Goal: Check status: Check status

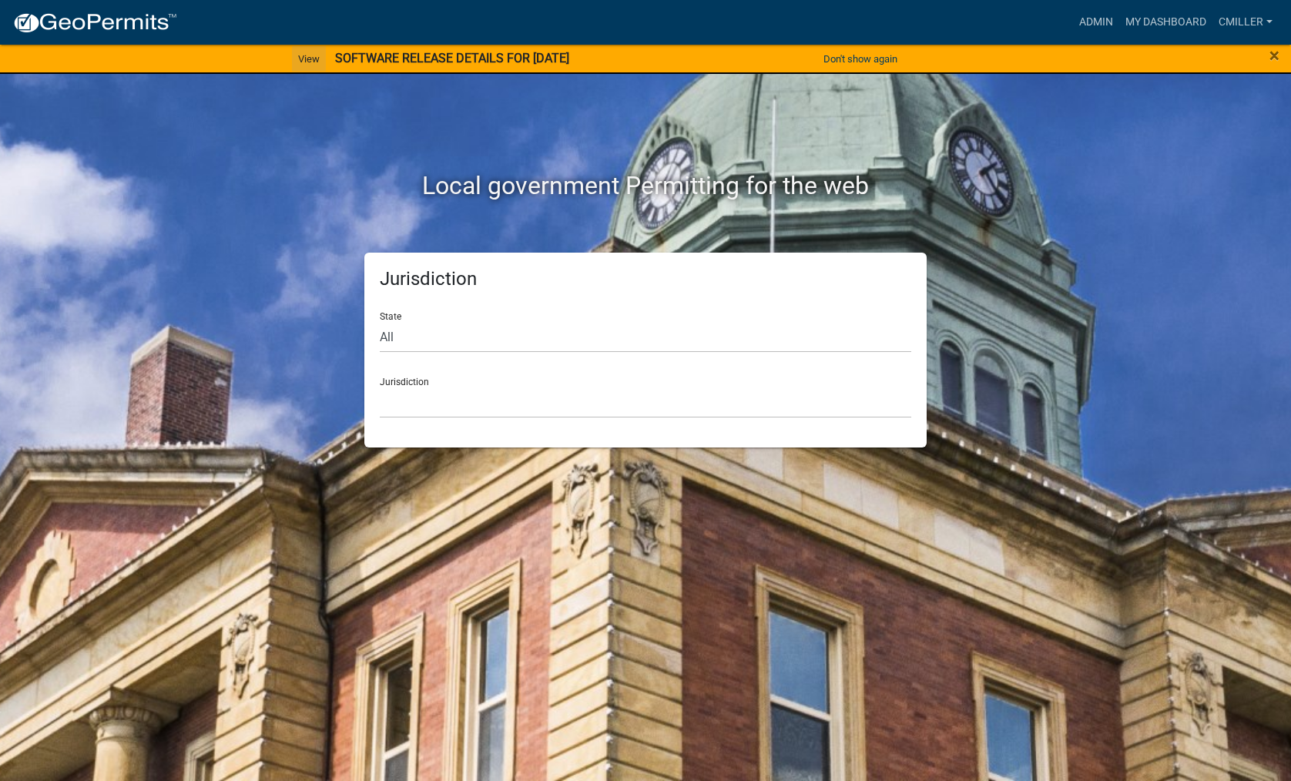
click at [306, 51] on link "View" at bounding box center [309, 58] width 34 height 25
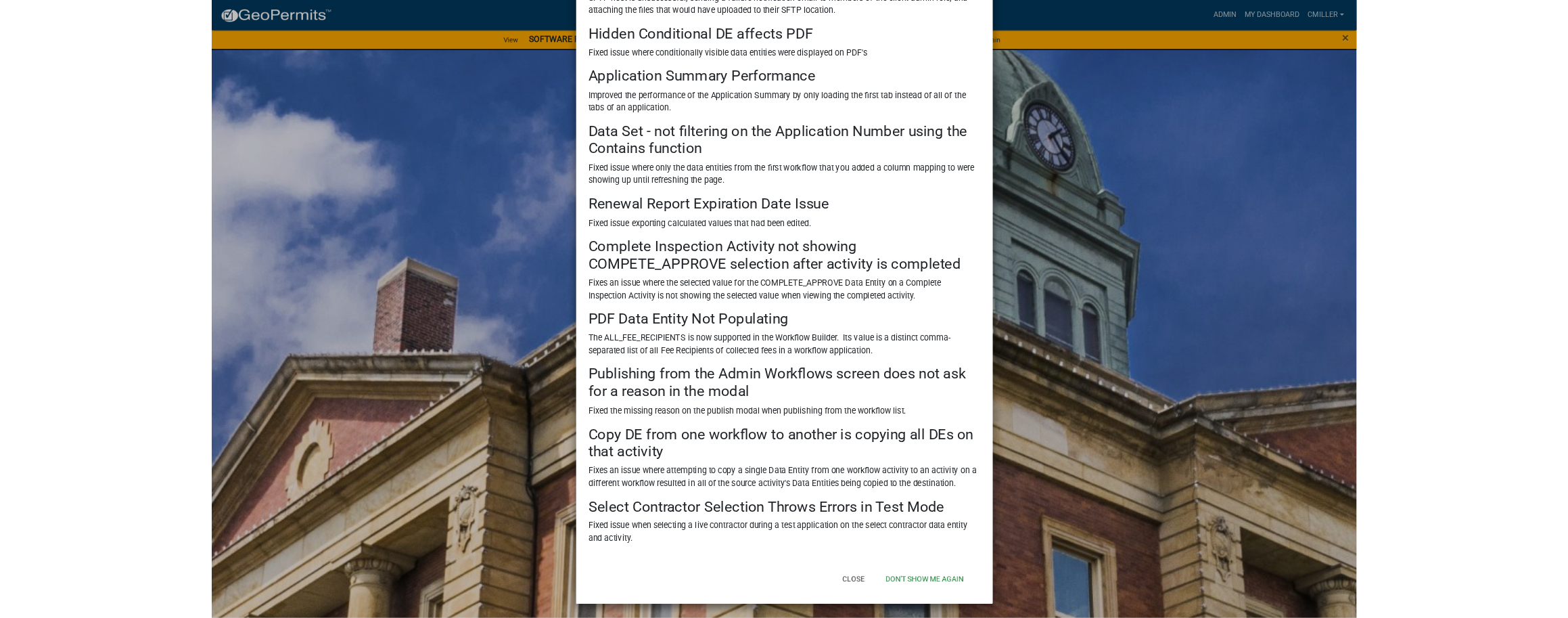
scroll to position [185, 0]
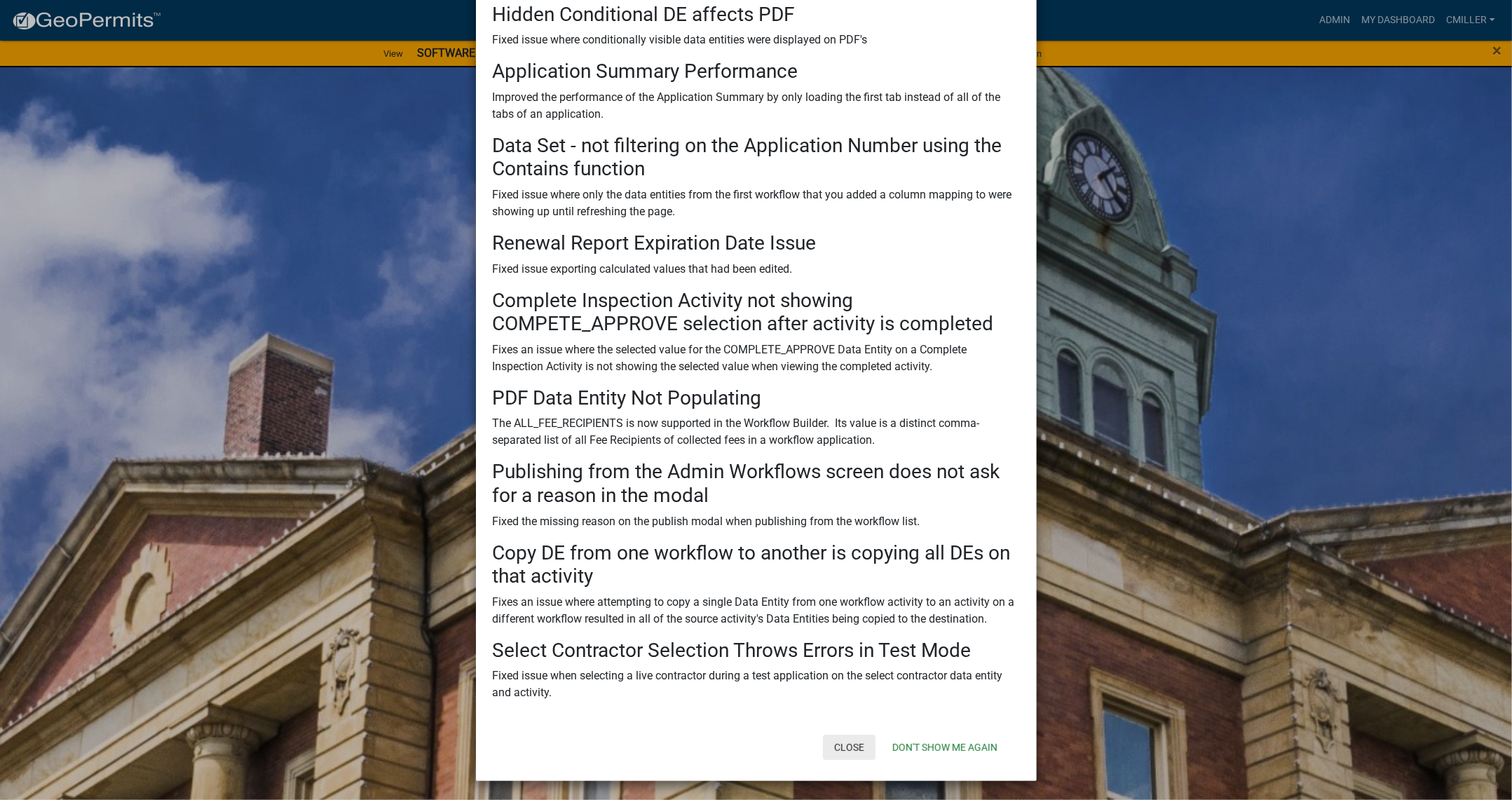
click at [838, 710] on button "Close" at bounding box center [849, 747] width 53 height 25
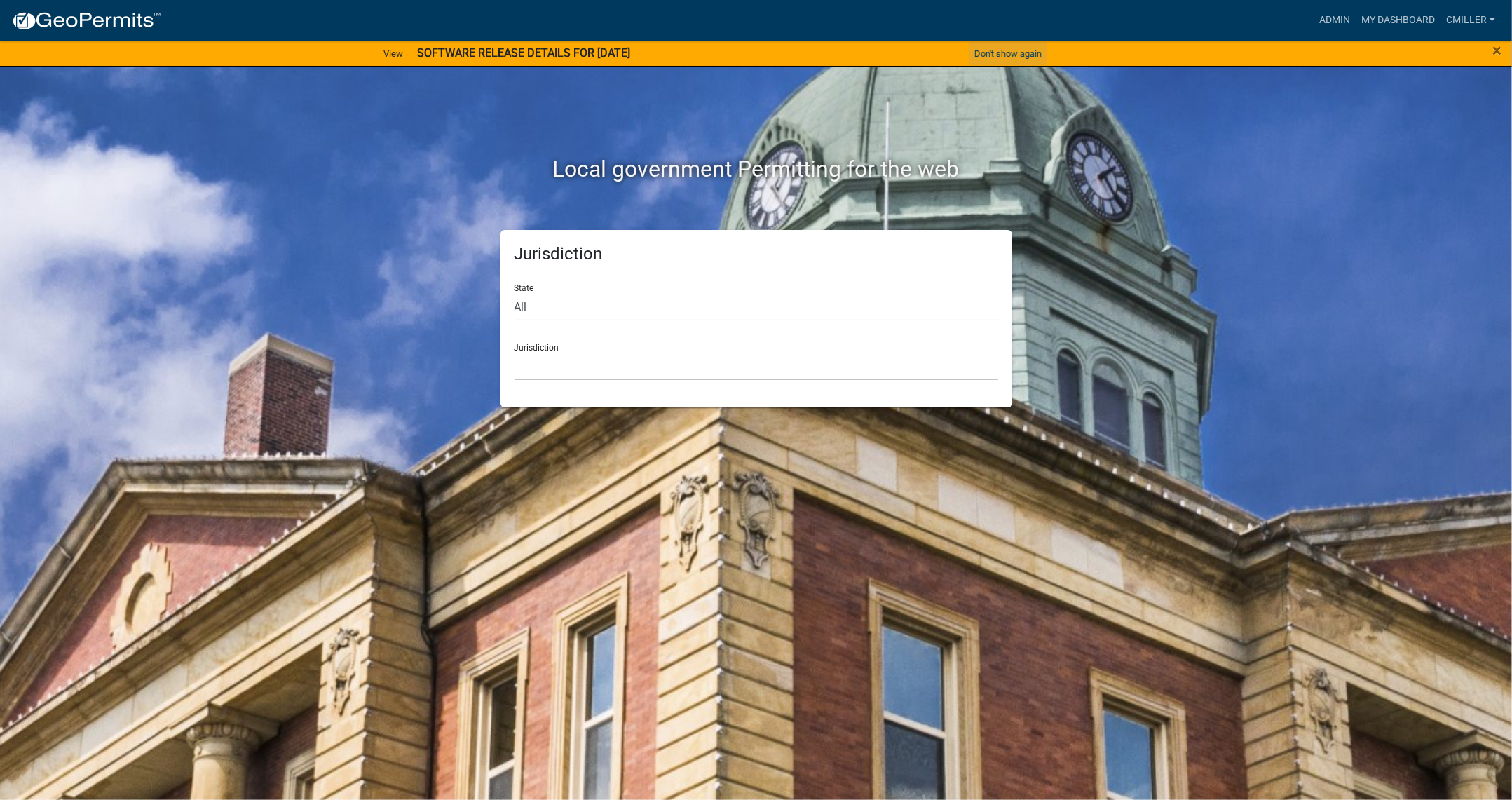
click at [981, 57] on button "Don't show again" at bounding box center [1008, 53] width 78 height 23
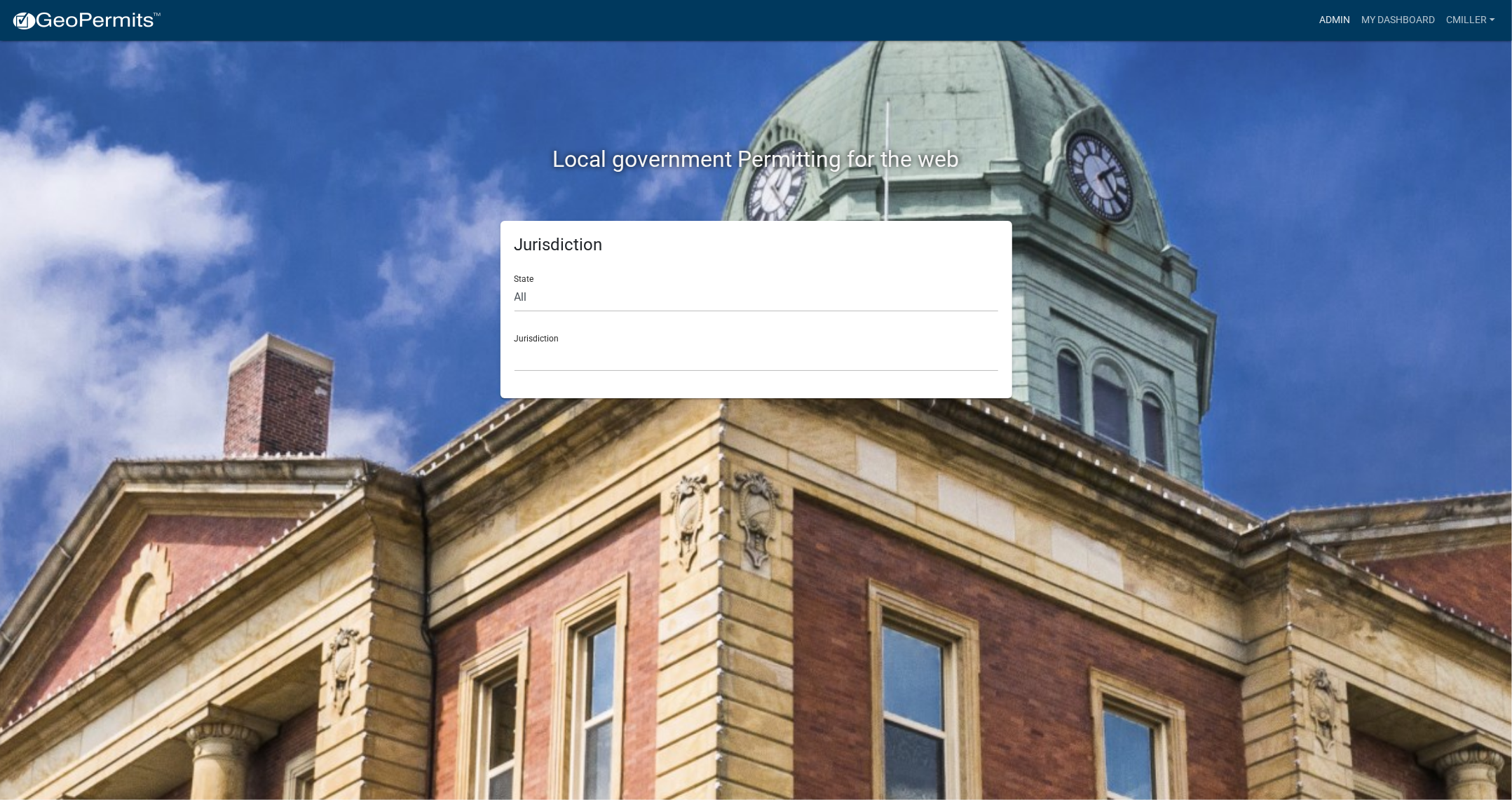
click at [1174, 13] on link "Admin" at bounding box center [1334, 20] width 42 height 26
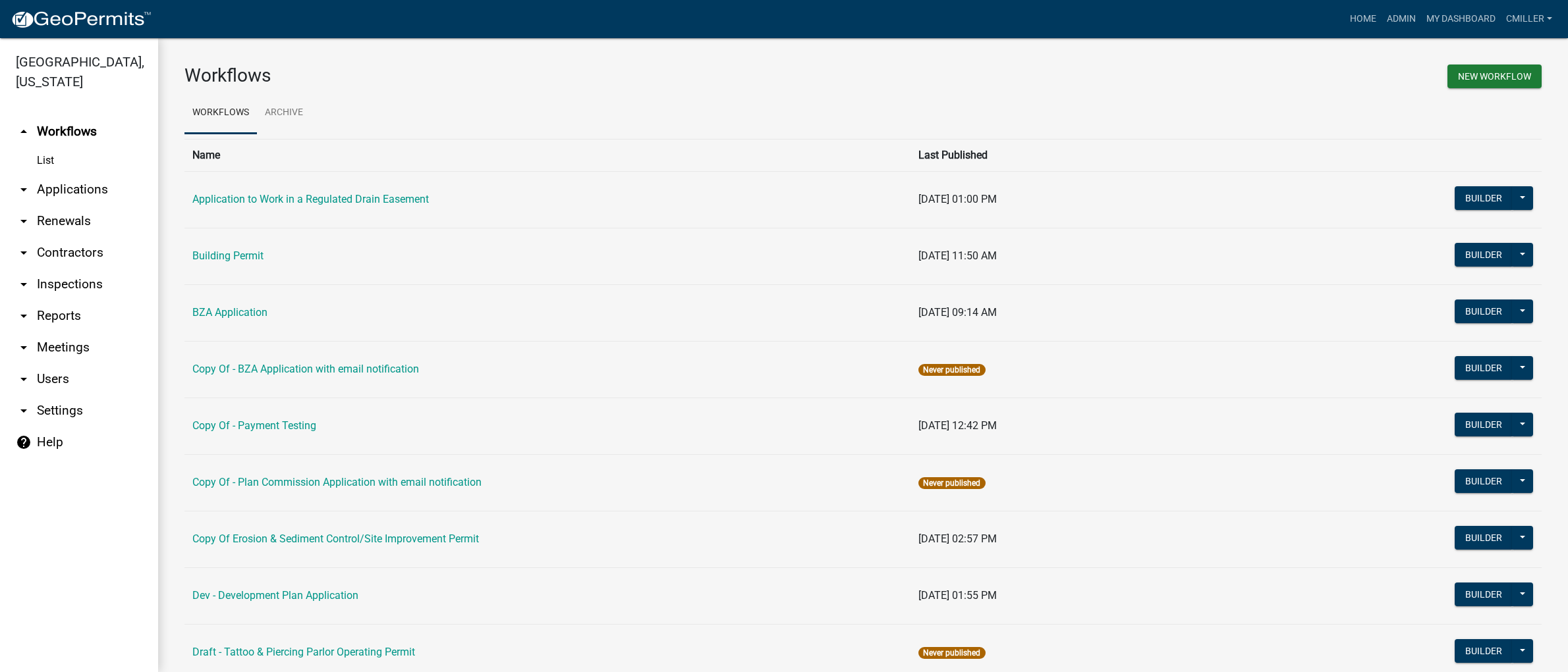
click at [37, 174] on link "arrow_drop_down Applications" at bounding box center [79, 189] width 158 height 32
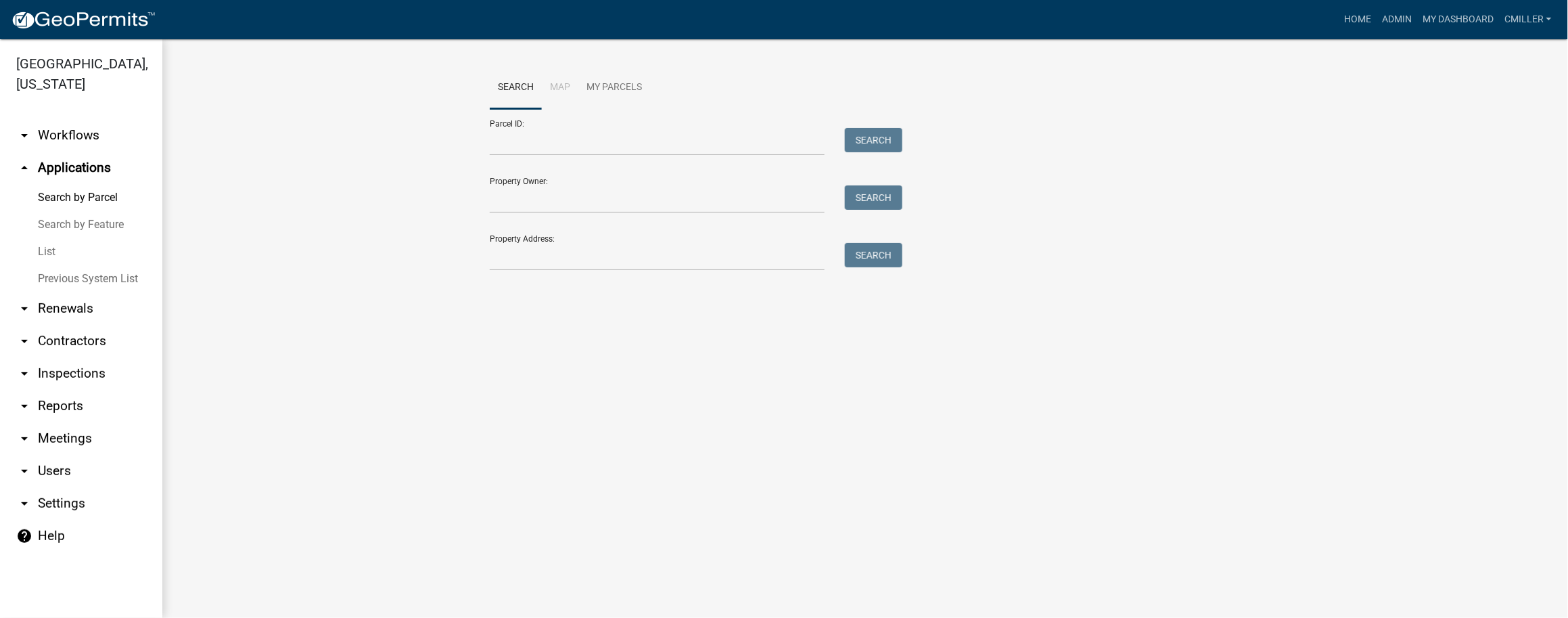
click at [62, 238] on link "List" at bounding box center [81, 251] width 163 height 27
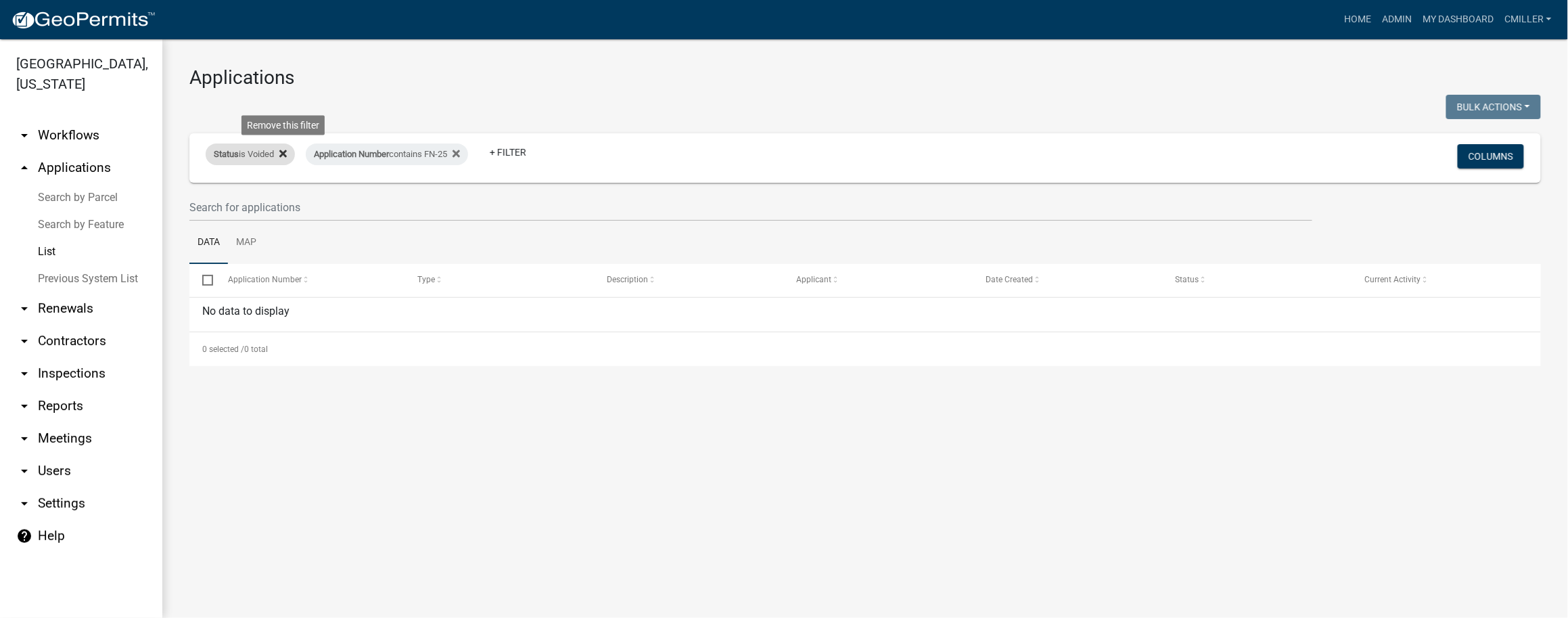
click at [285, 153] on icon at bounding box center [283, 153] width 7 height 7
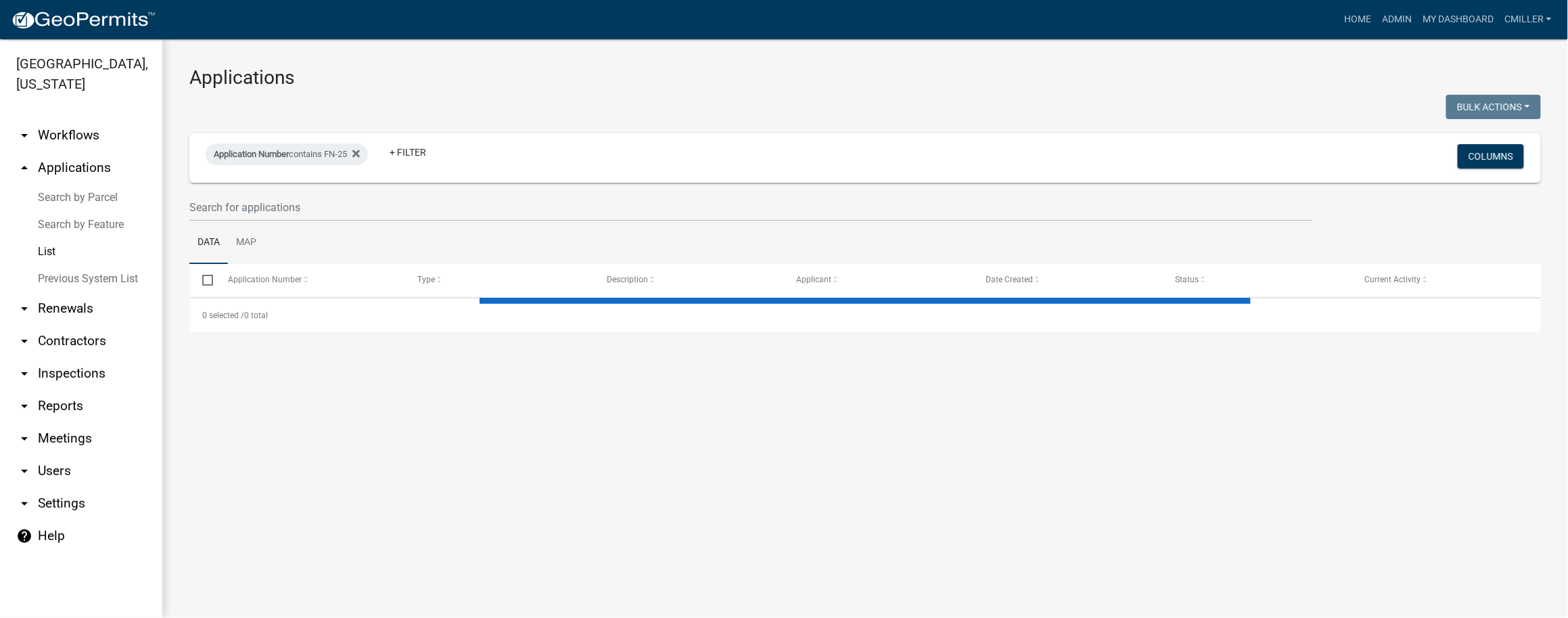
click at [358, 152] on icon at bounding box center [356, 154] width 7 height 11
select select "3: 100"
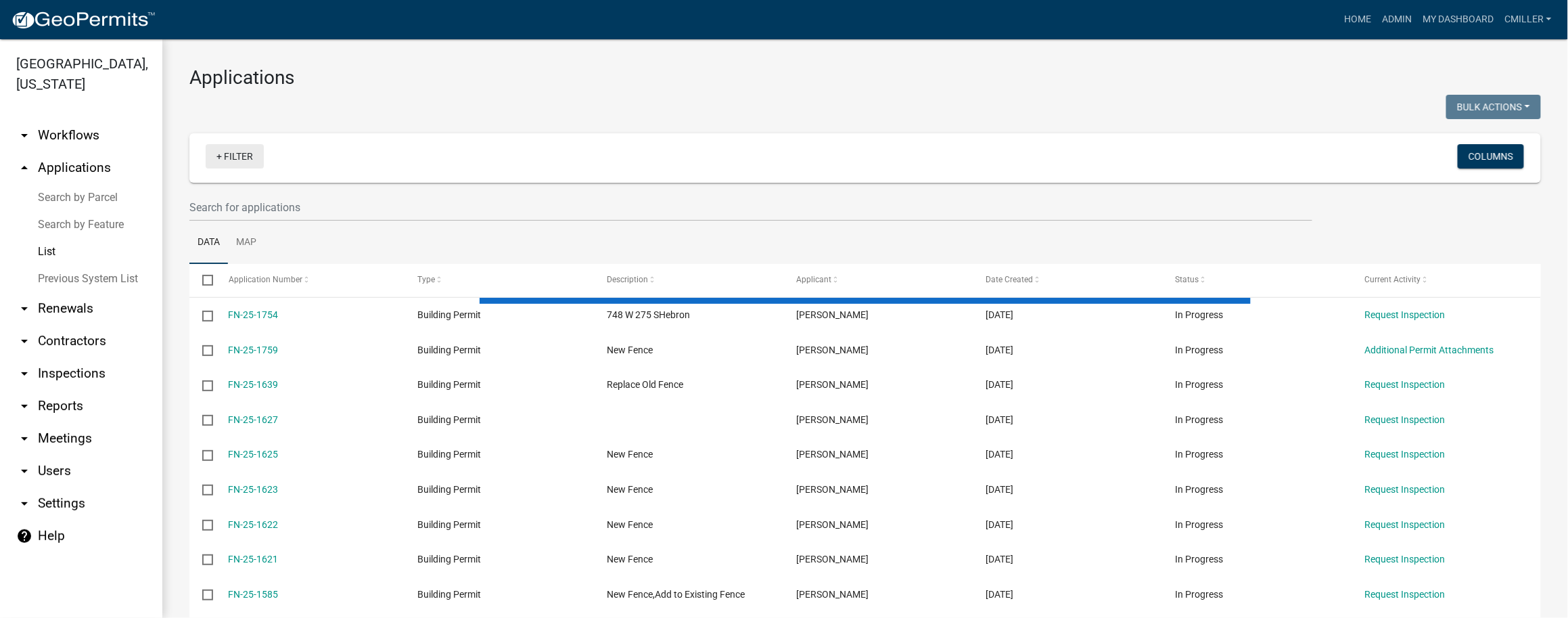
click at [238, 156] on link "+ Filter" at bounding box center [235, 156] width 58 height 25
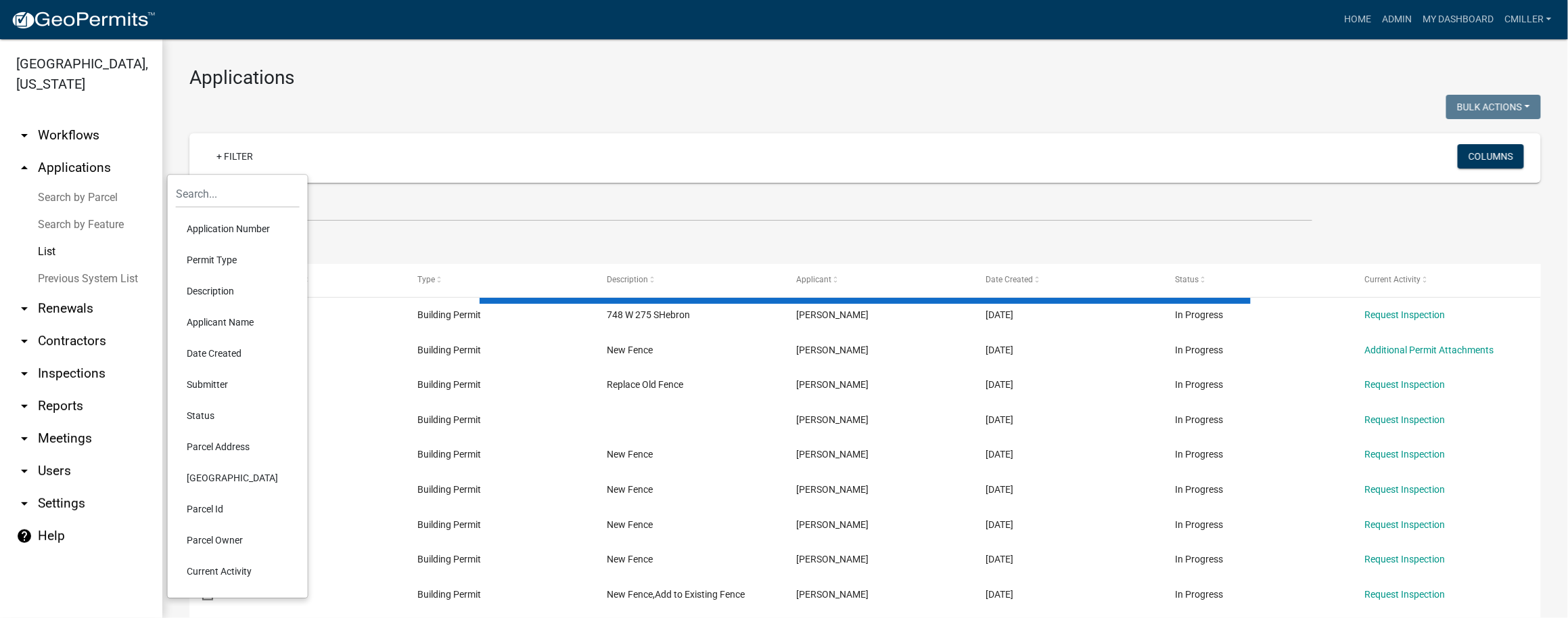
click at [236, 231] on li "Application Number" at bounding box center [237, 229] width 124 height 31
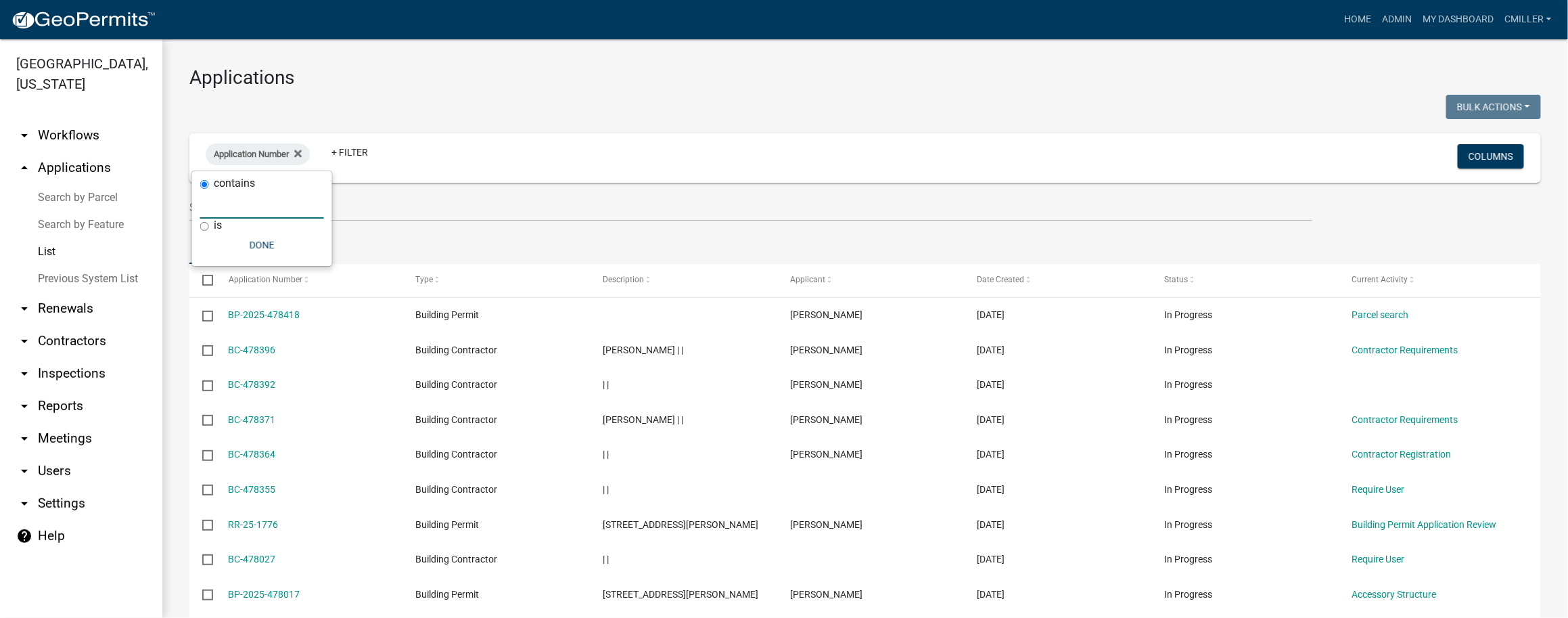
click at [250, 196] on input "text" at bounding box center [262, 205] width 124 height 28
paste input "RI-25-1667"
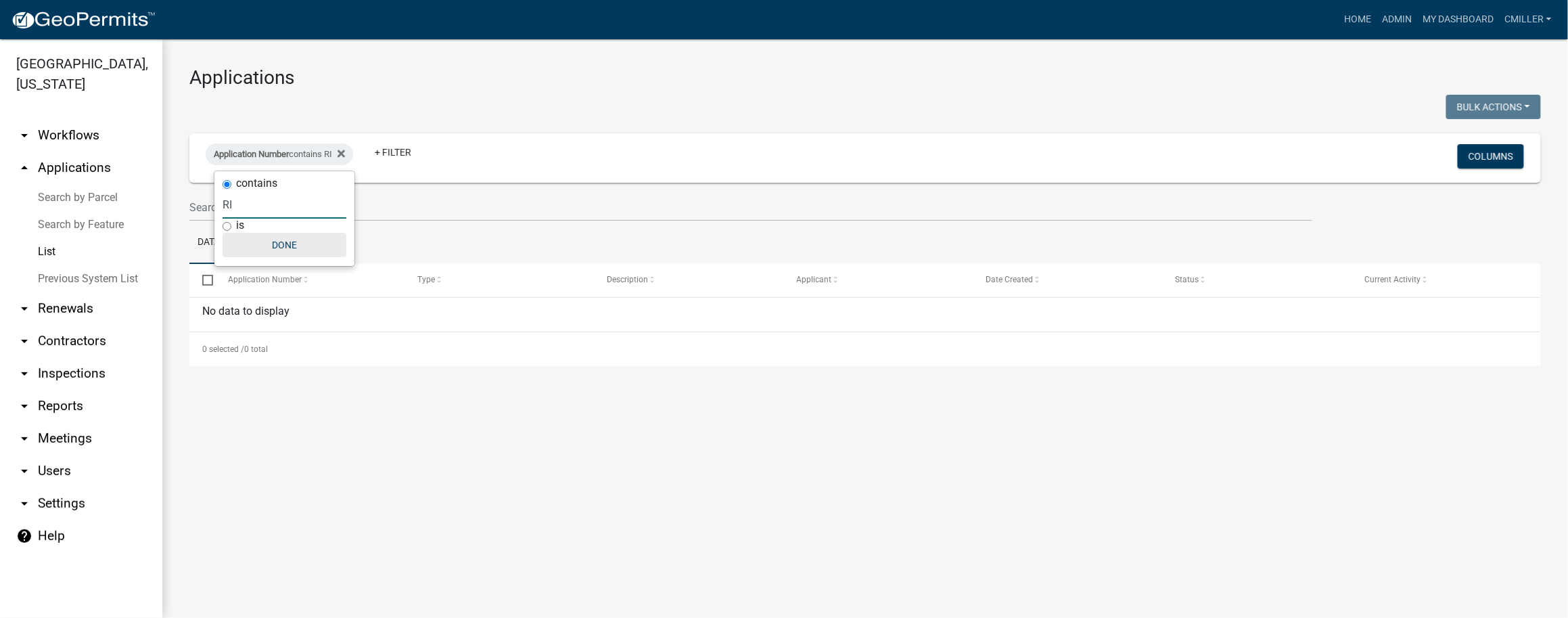
type input "RI"
click at [303, 245] on button "Done" at bounding box center [284, 245] width 124 height 25
click at [351, 149] on div "Application Number contains RI" at bounding box center [279, 154] width 148 height 22
click at [345, 152] on icon at bounding box center [341, 154] width 7 height 11
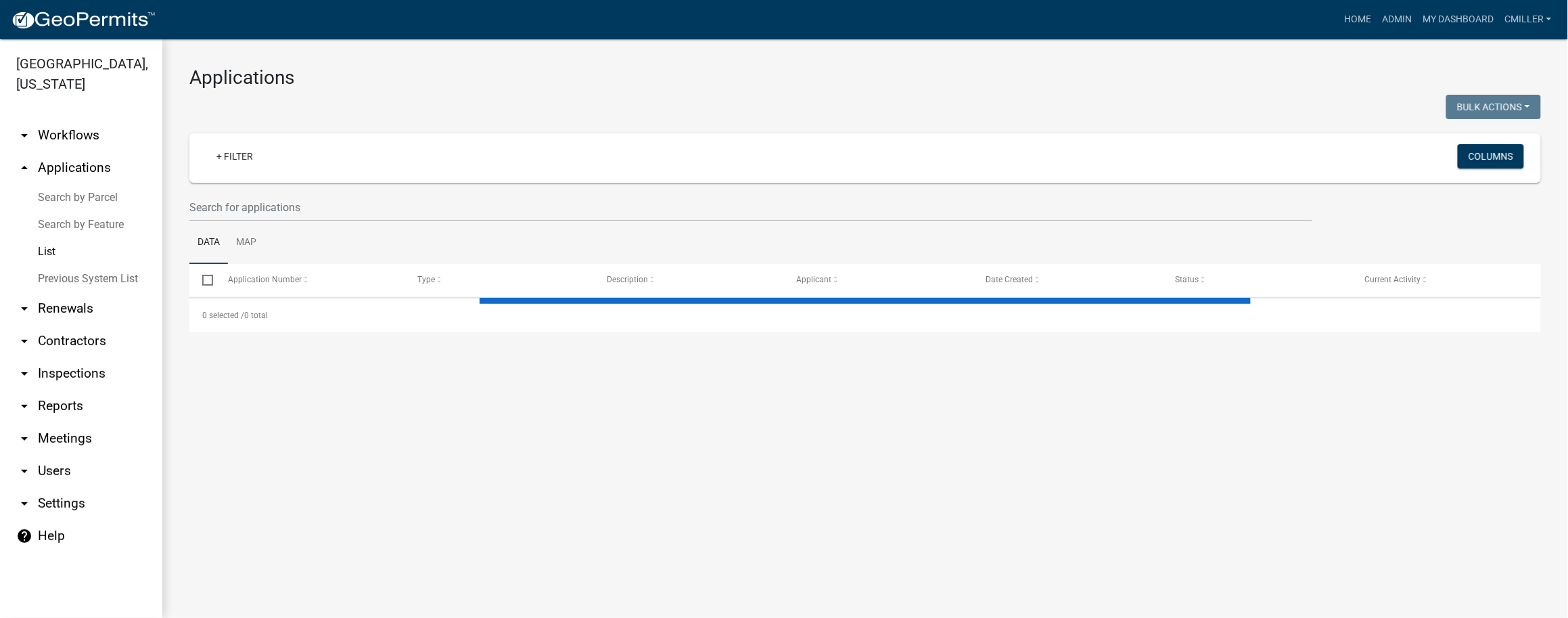
select select "3: 100"
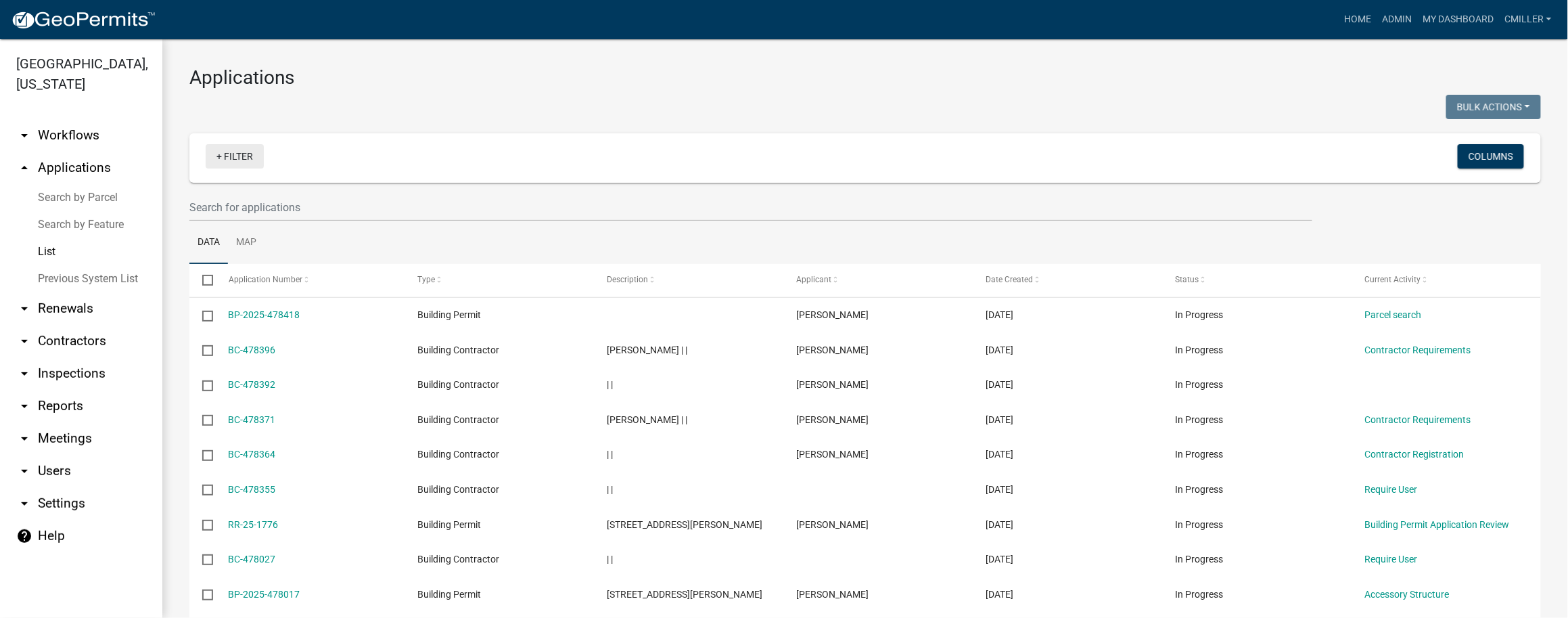
click at [248, 153] on link "+ Filter" at bounding box center [235, 156] width 58 height 25
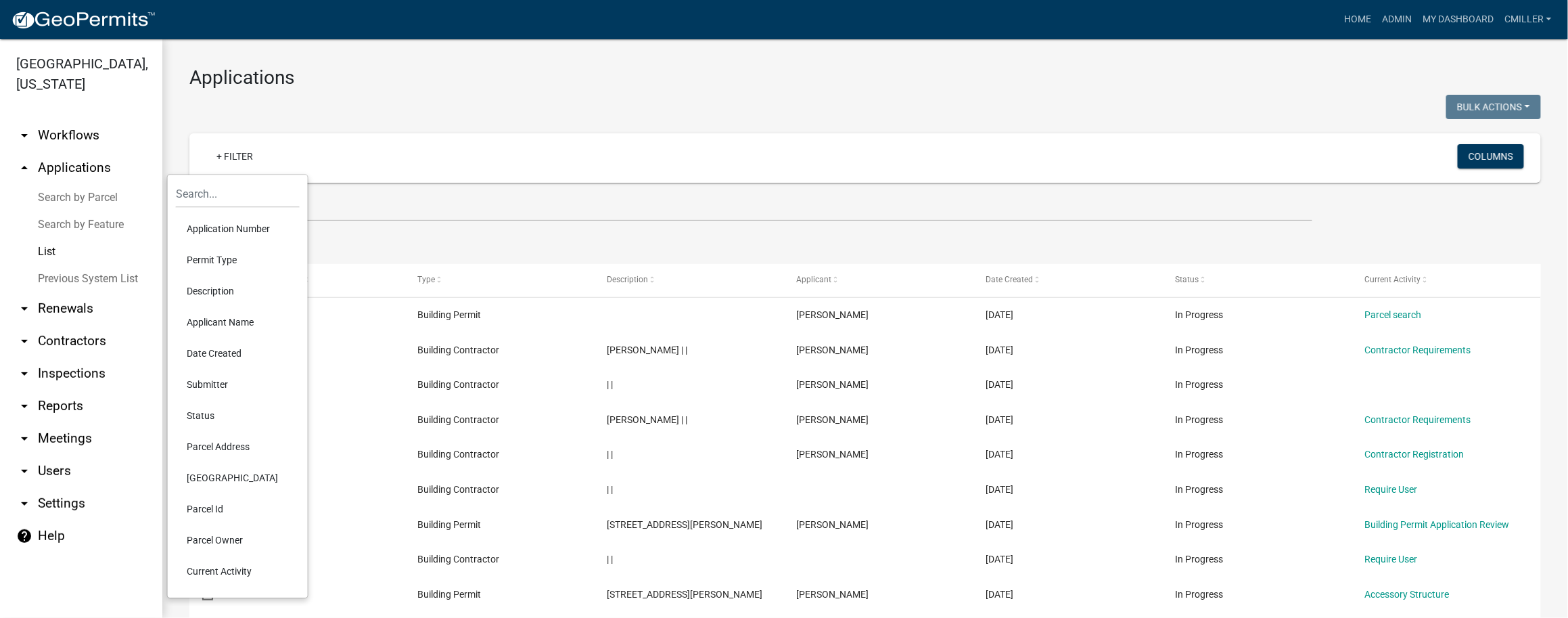
click at [247, 222] on li "Application Number" at bounding box center [237, 229] width 124 height 31
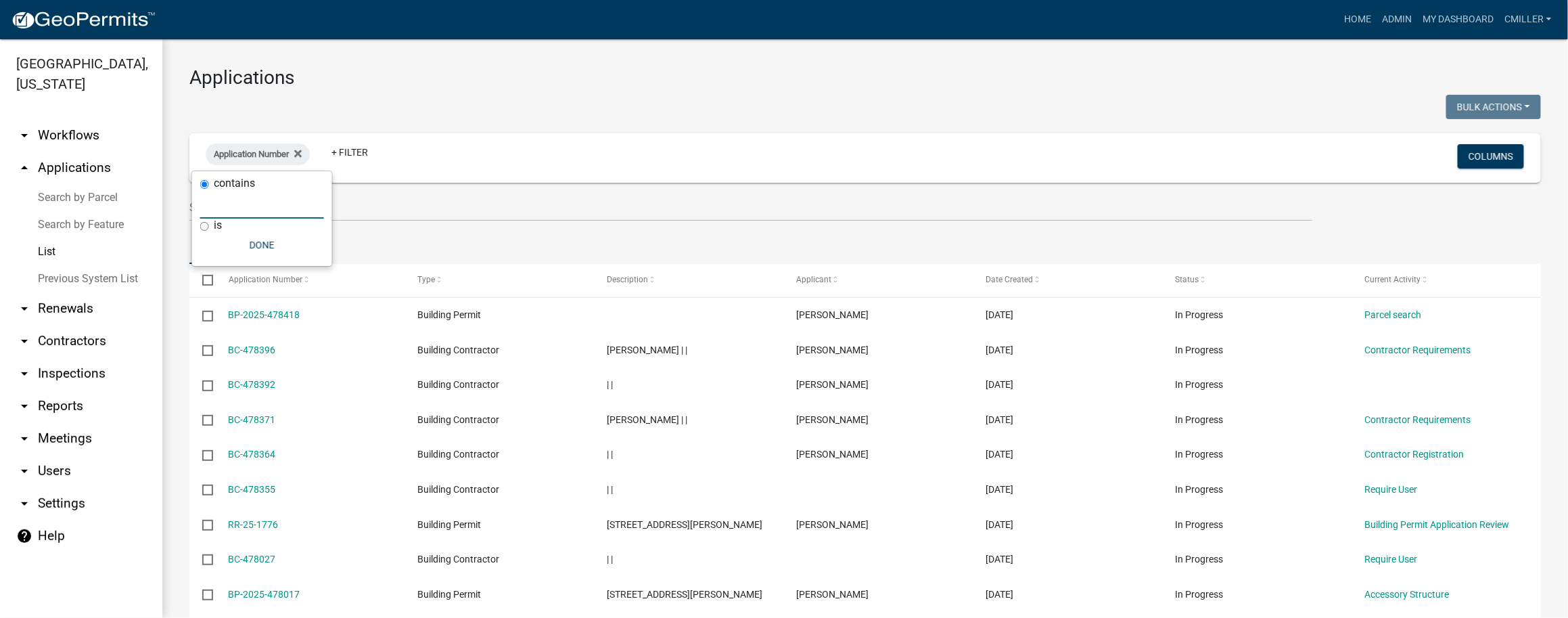
click at [255, 201] on input "text" at bounding box center [262, 205] width 124 height 28
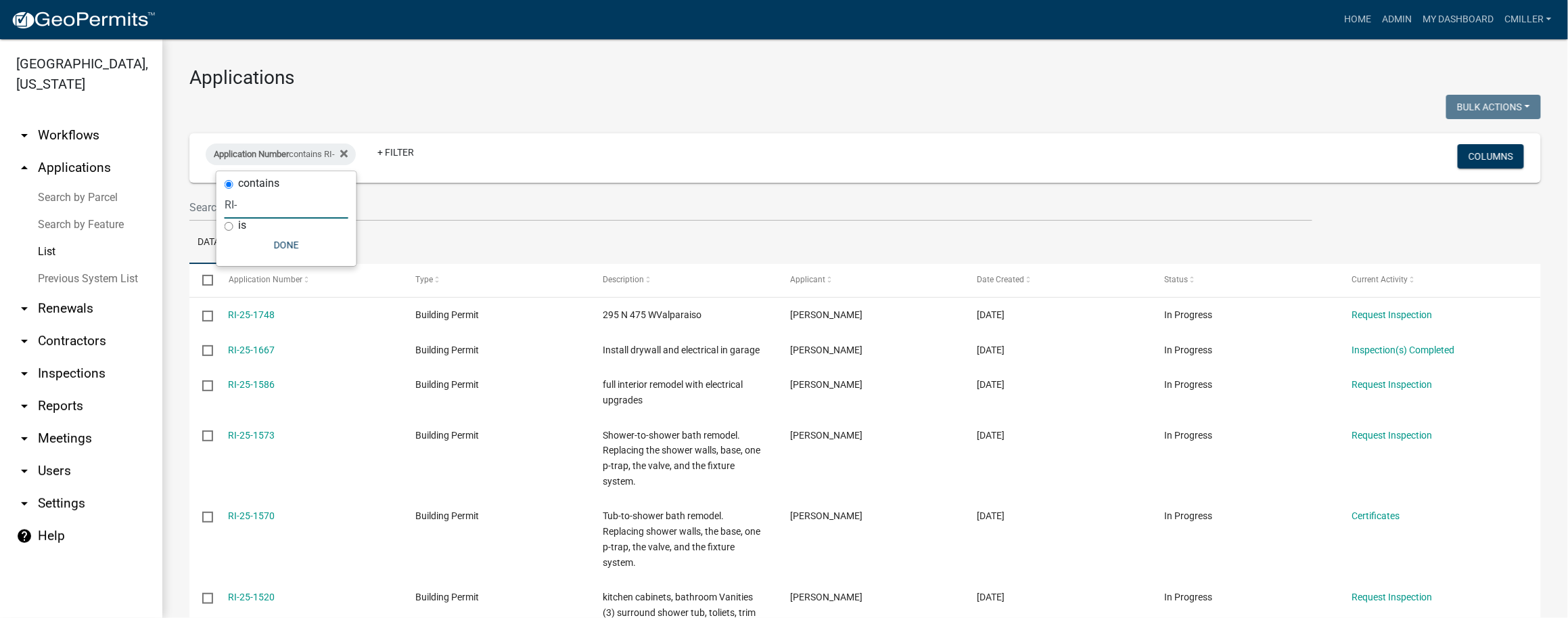
click at [288, 201] on input "RI-" at bounding box center [286, 205] width 124 height 28
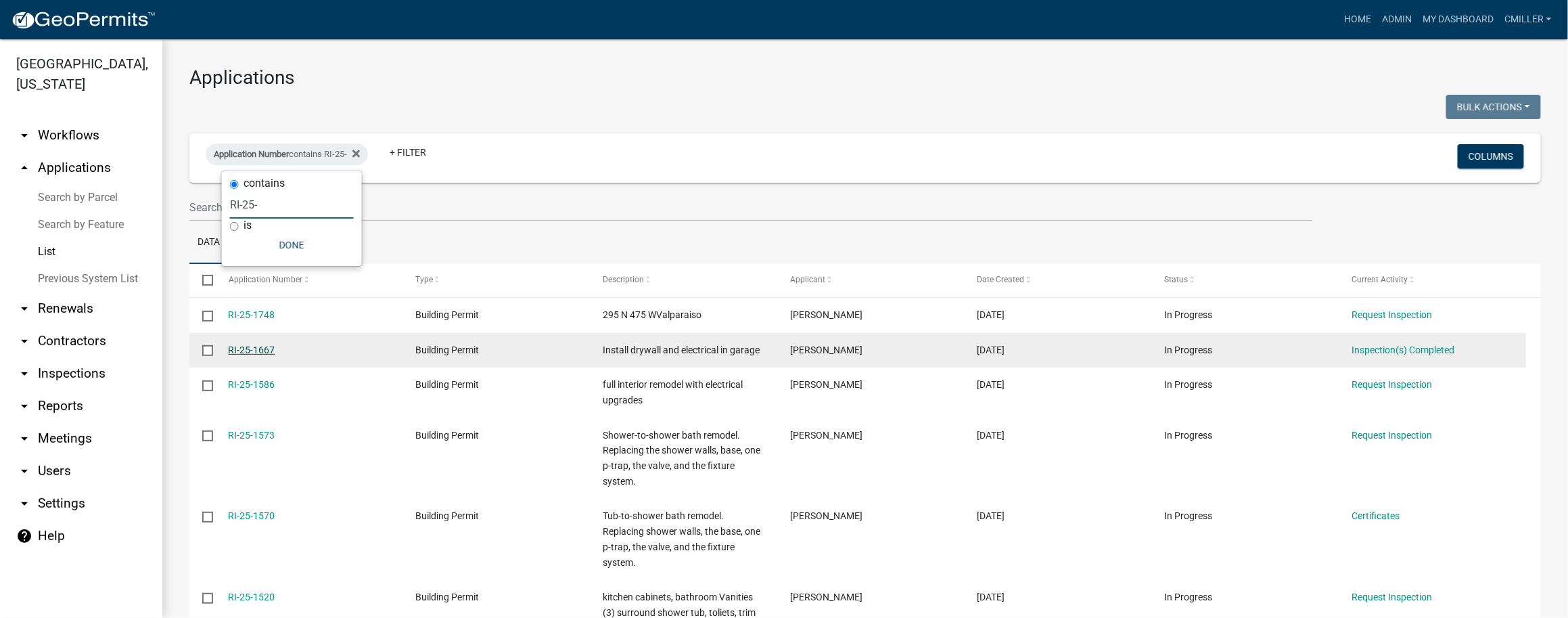
type input "RI-25-"
click at [261, 351] on link "RI-25-1667" at bounding box center [251, 350] width 47 height 11
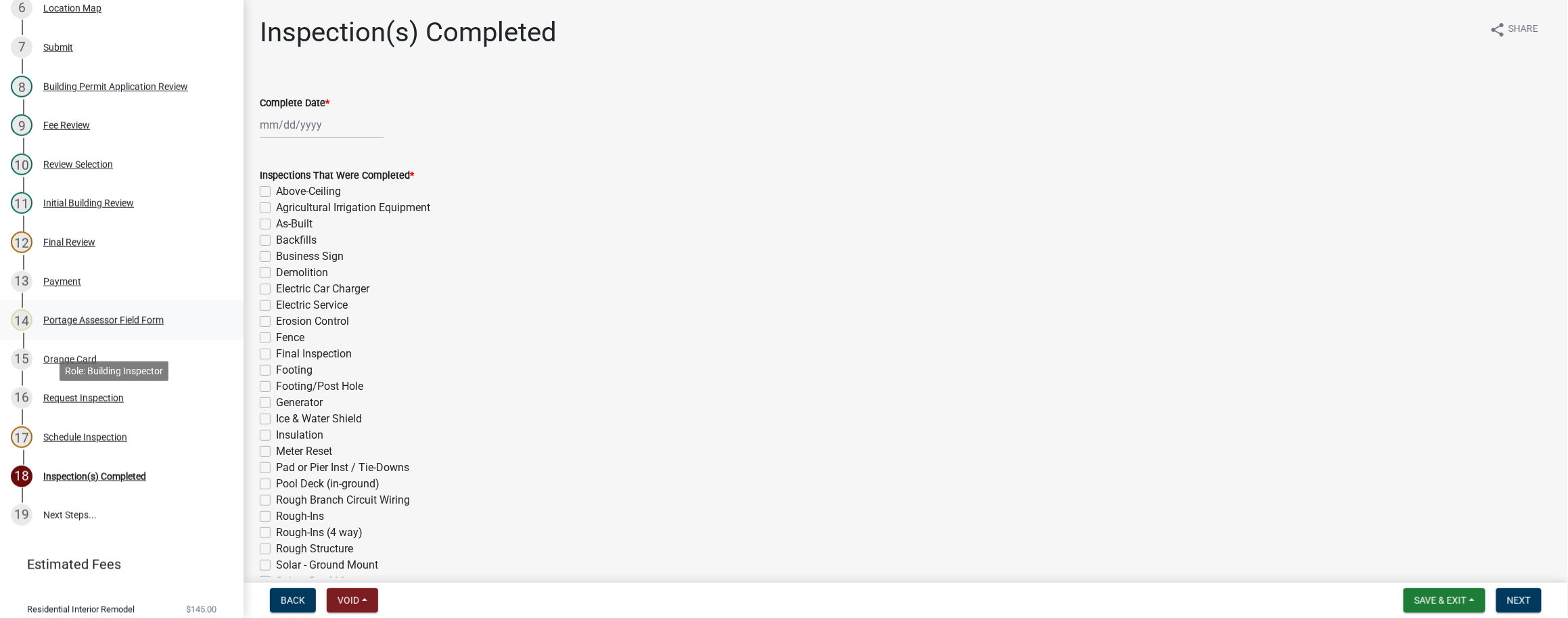
scroll to position [364, 0]
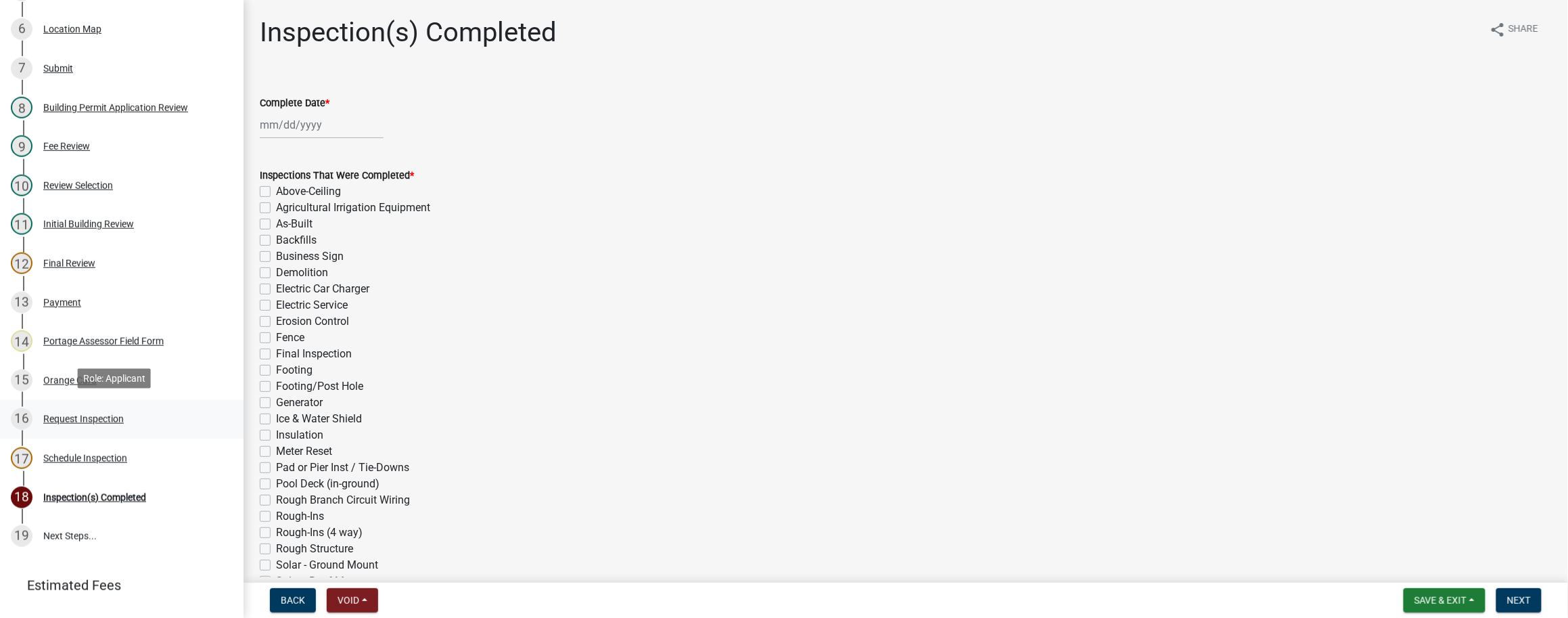
click at [66, 415] on div "Request Inspection" at bounding box center [83, 418] width 81 height 10
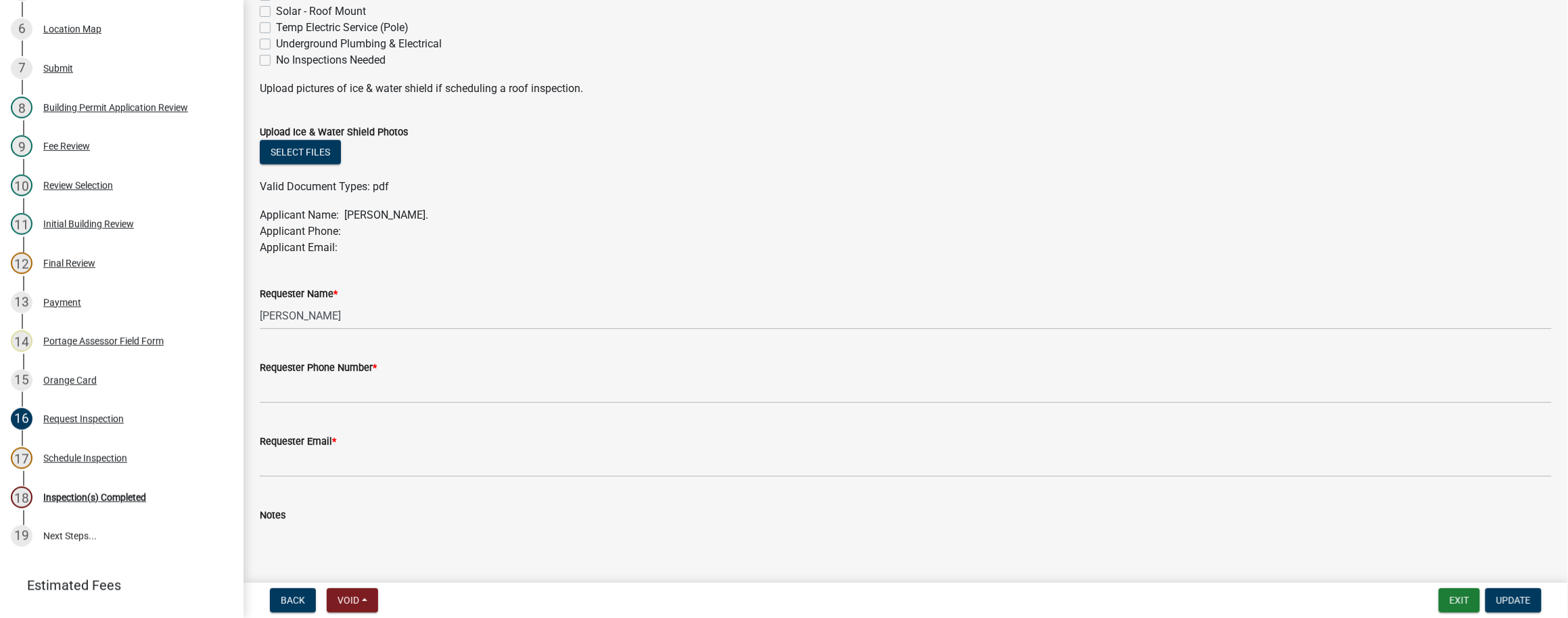
scroll to position [632, 0]
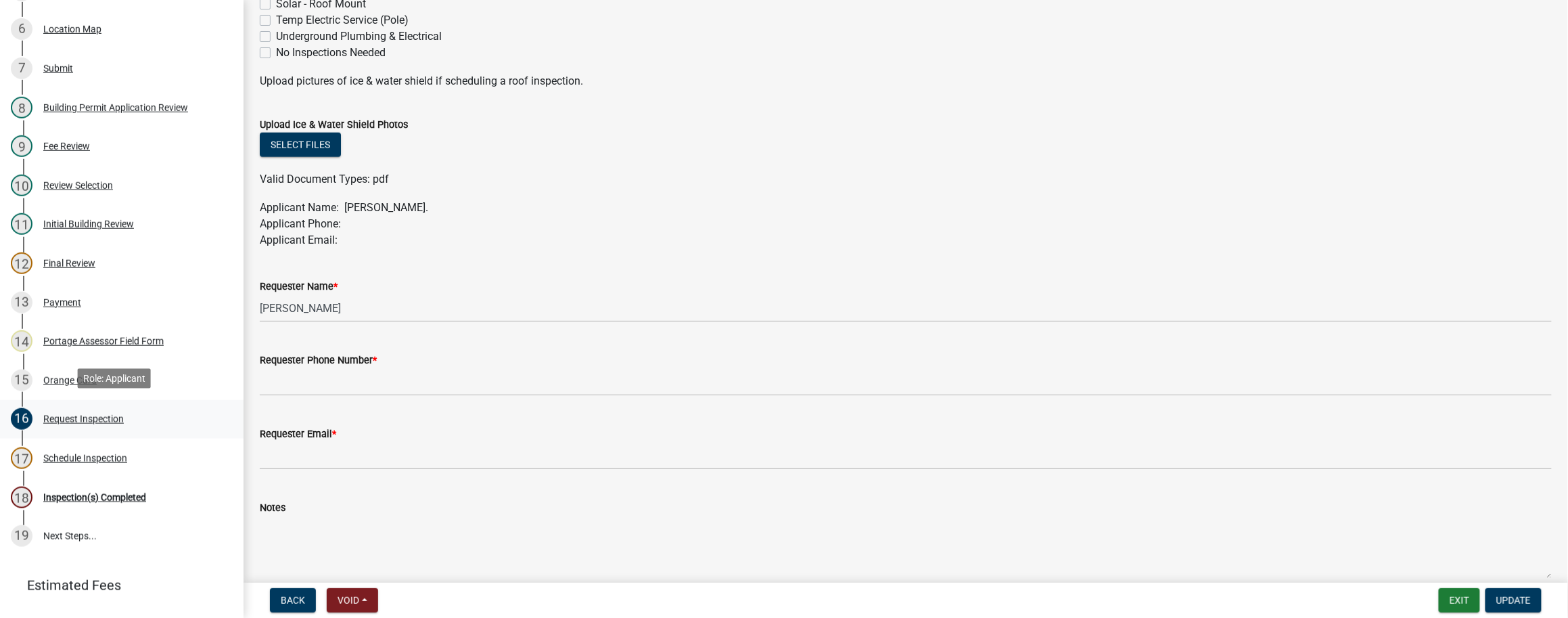
click at [84, 401] on link "16 Request Inspection" at bounding box center [121, 419] width 243 height 40
click at [76, 414] on div "Request Inspection" at bounding box center [83, 418] width 81 height 10
click at [93, 454] on div "Schedule Inspection" at bounding box center [84, 458] width 83 height 10
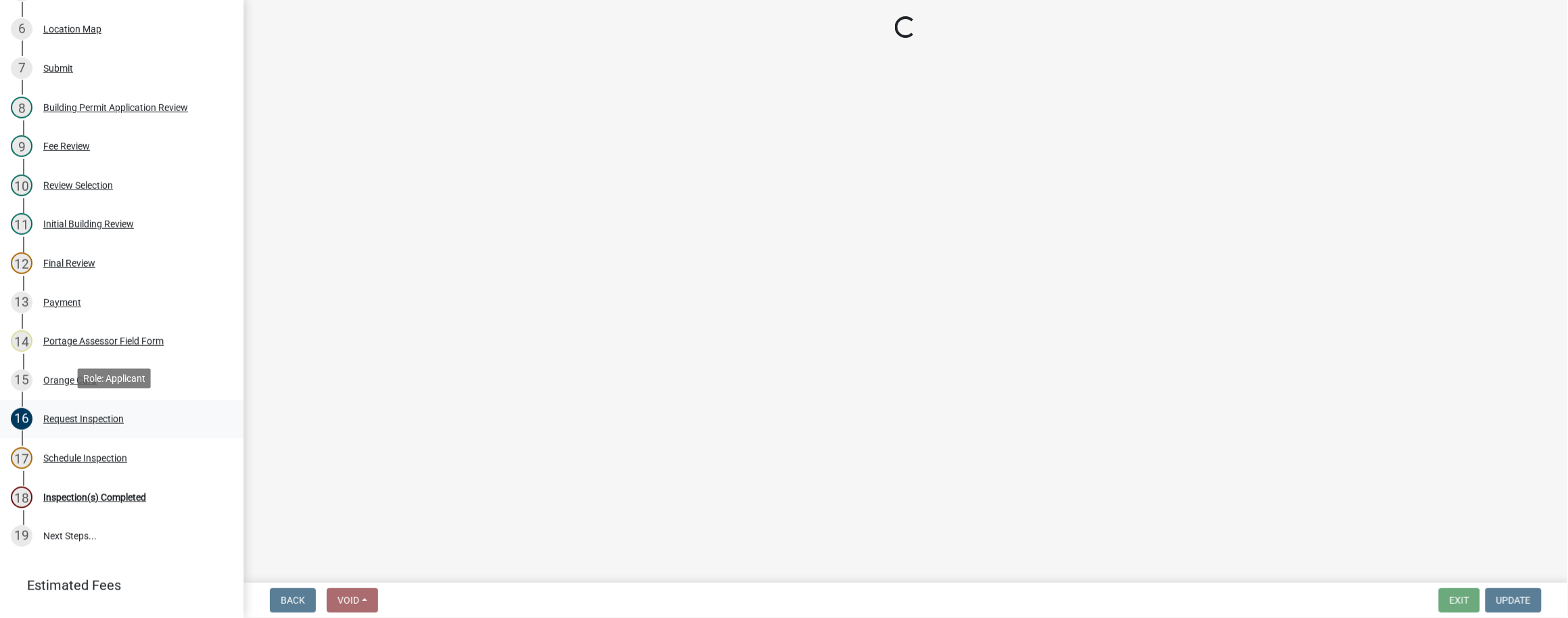
select select "ca350da2-795e-4cf8-941d-46ff53e354ae"
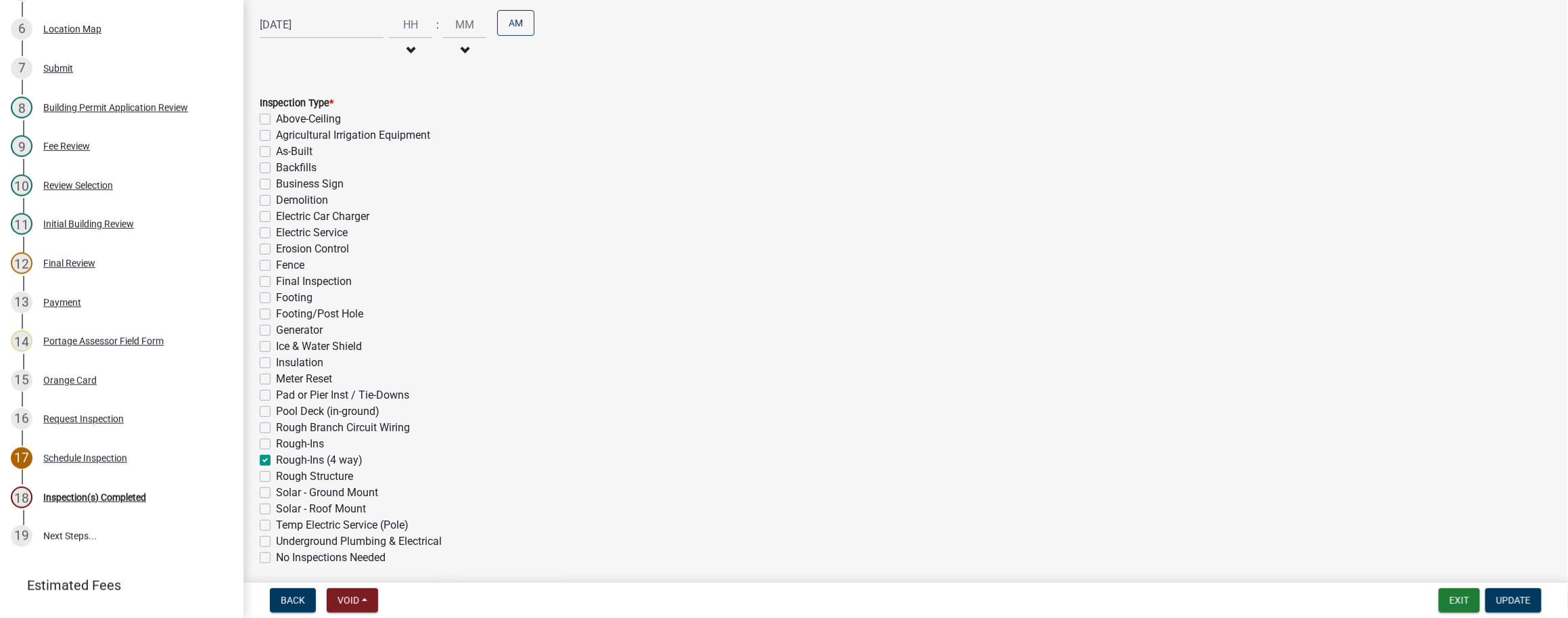
scroll to position [301, 0]
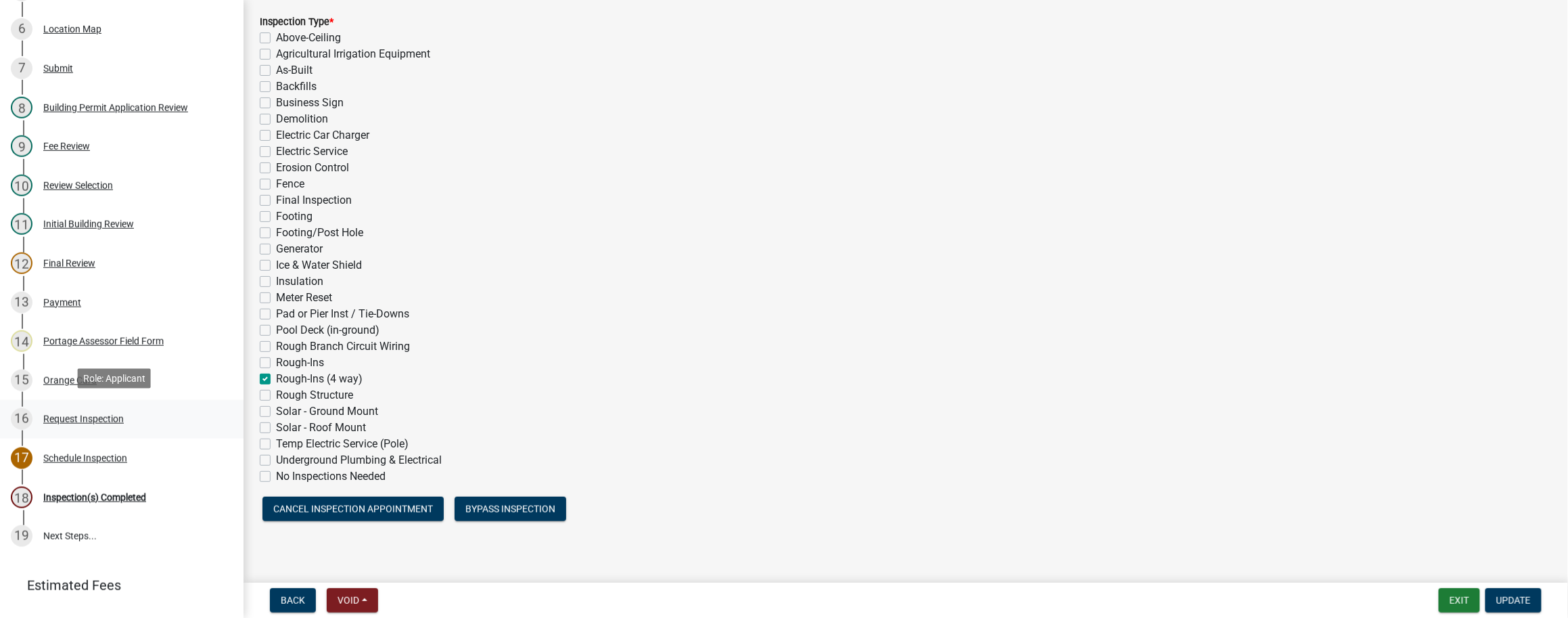
click at [87, 416] on div "Request Inspection" at bounding box center [83, 418] width 81 height 10
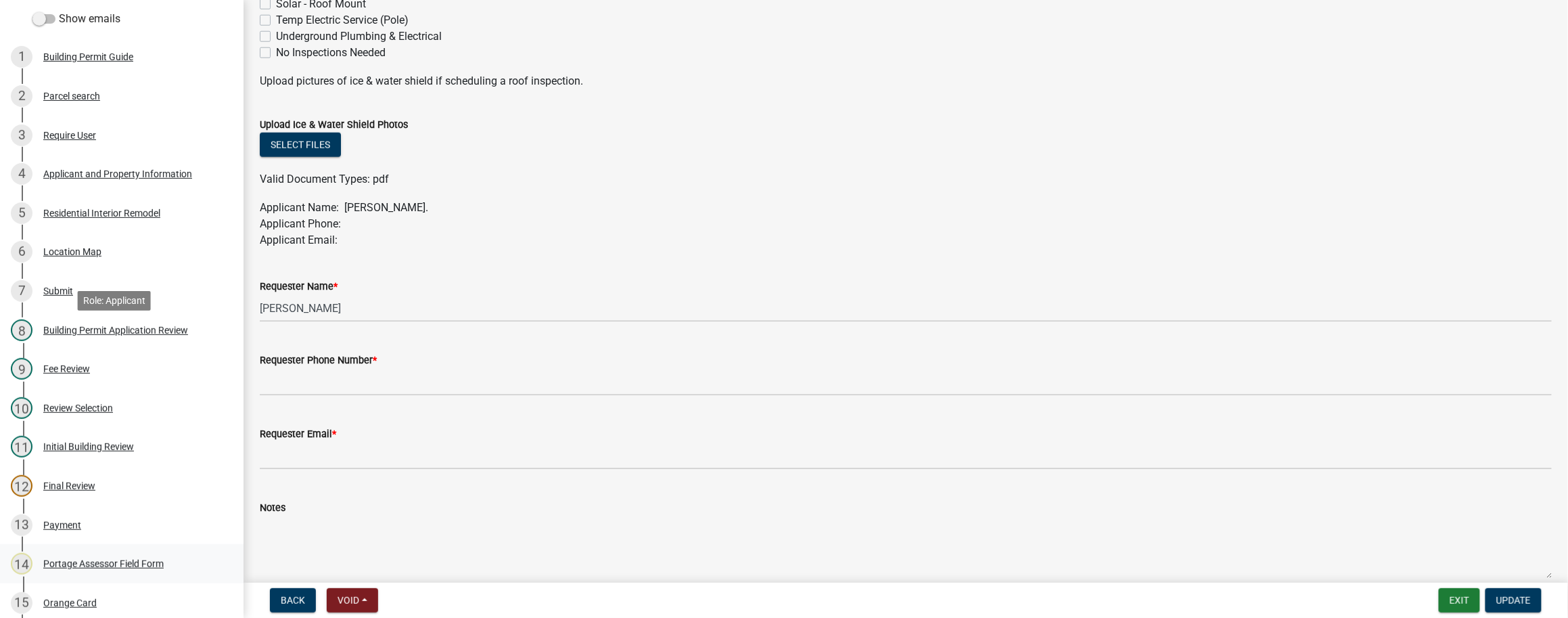
scroll to position [0, 0]
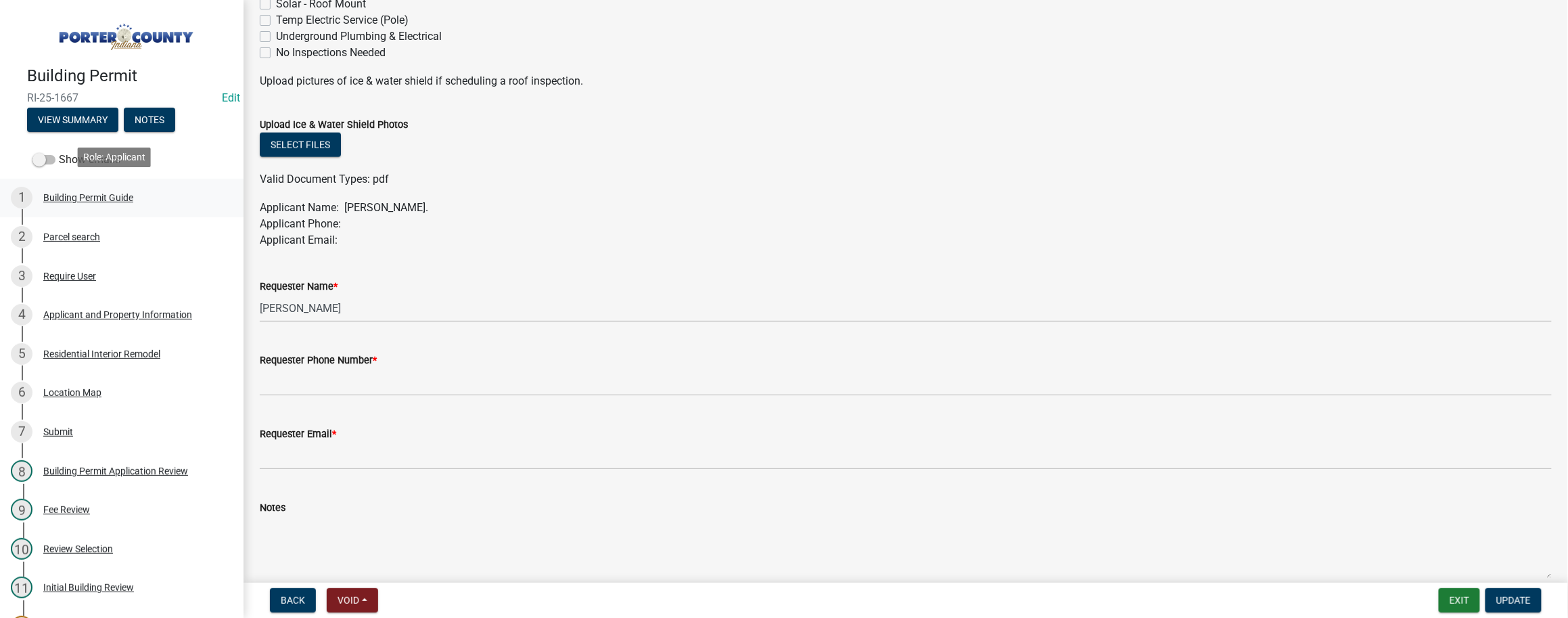
click at [100, 187] on div "1 Building Permit Guide" at bounding box center [116, 198] width 211 height 22
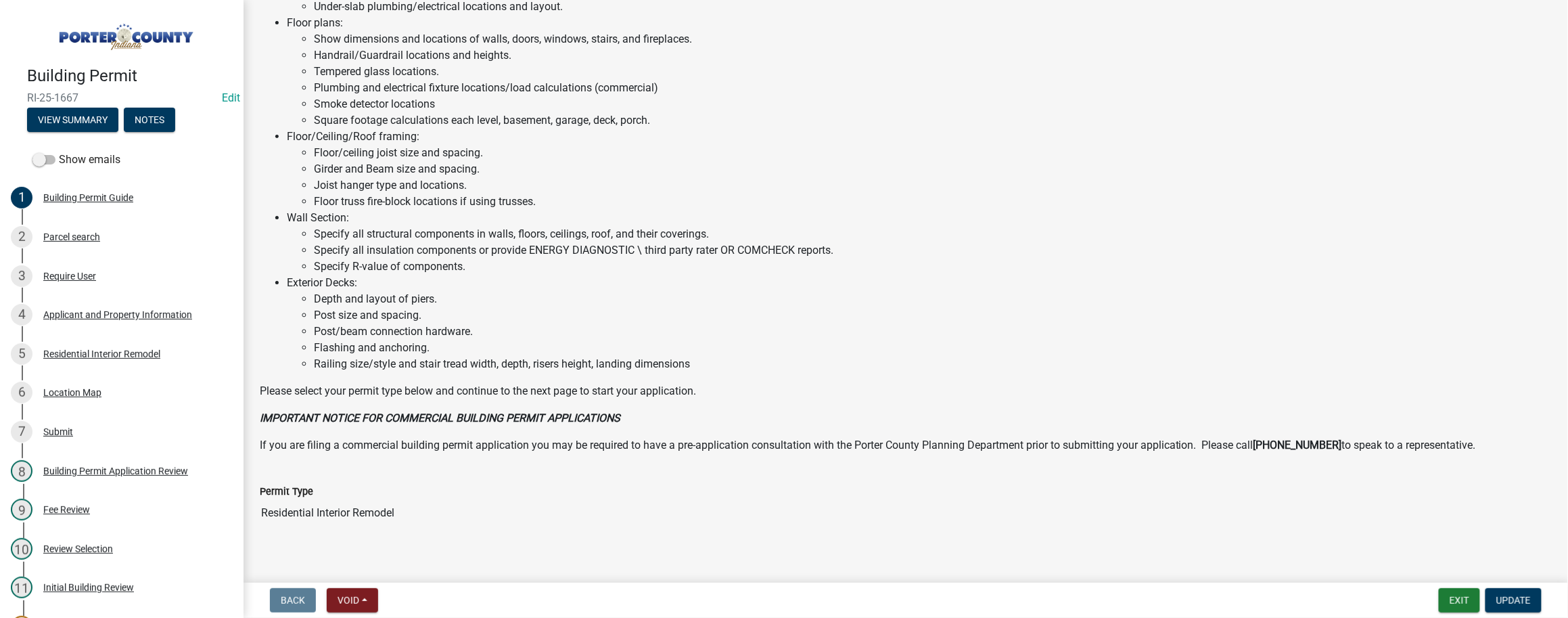
scroll to position [665, 0]
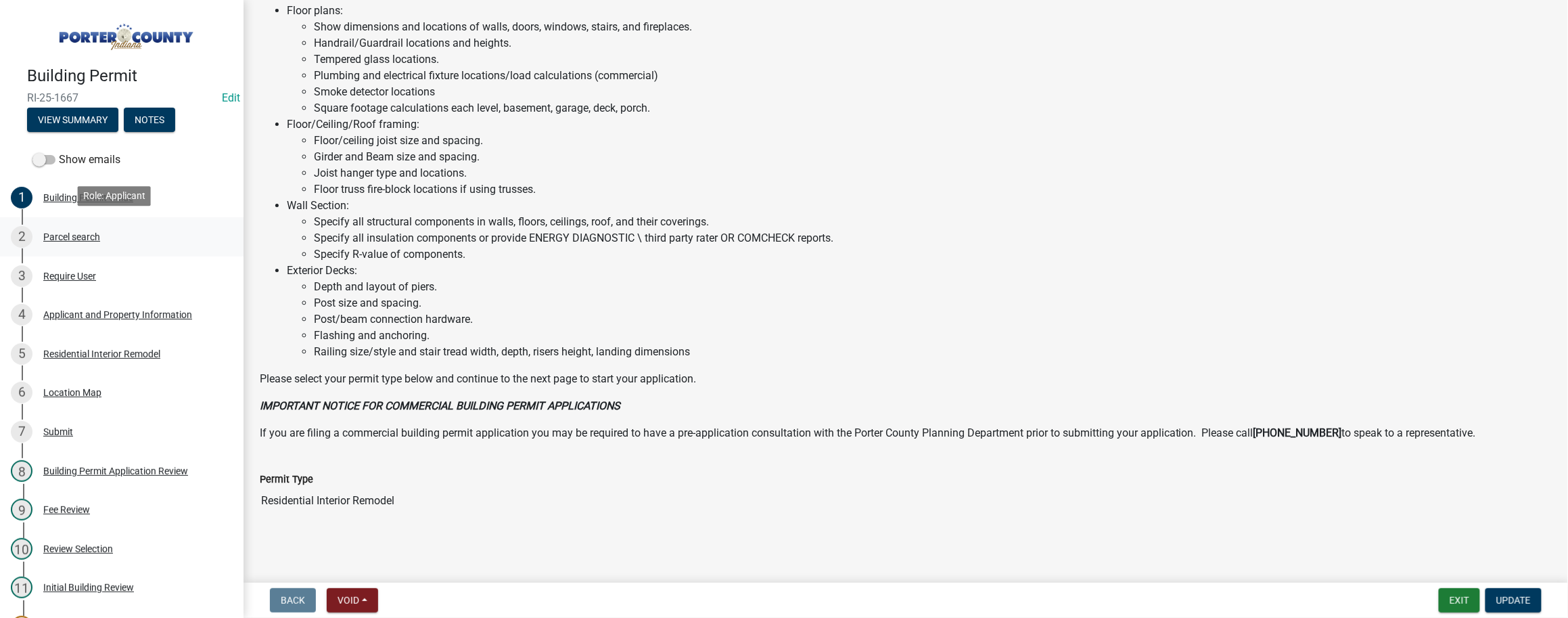
click at [57, 226] on div "2 Parcel search" at bounding box center [116, 236] width 211 height 22
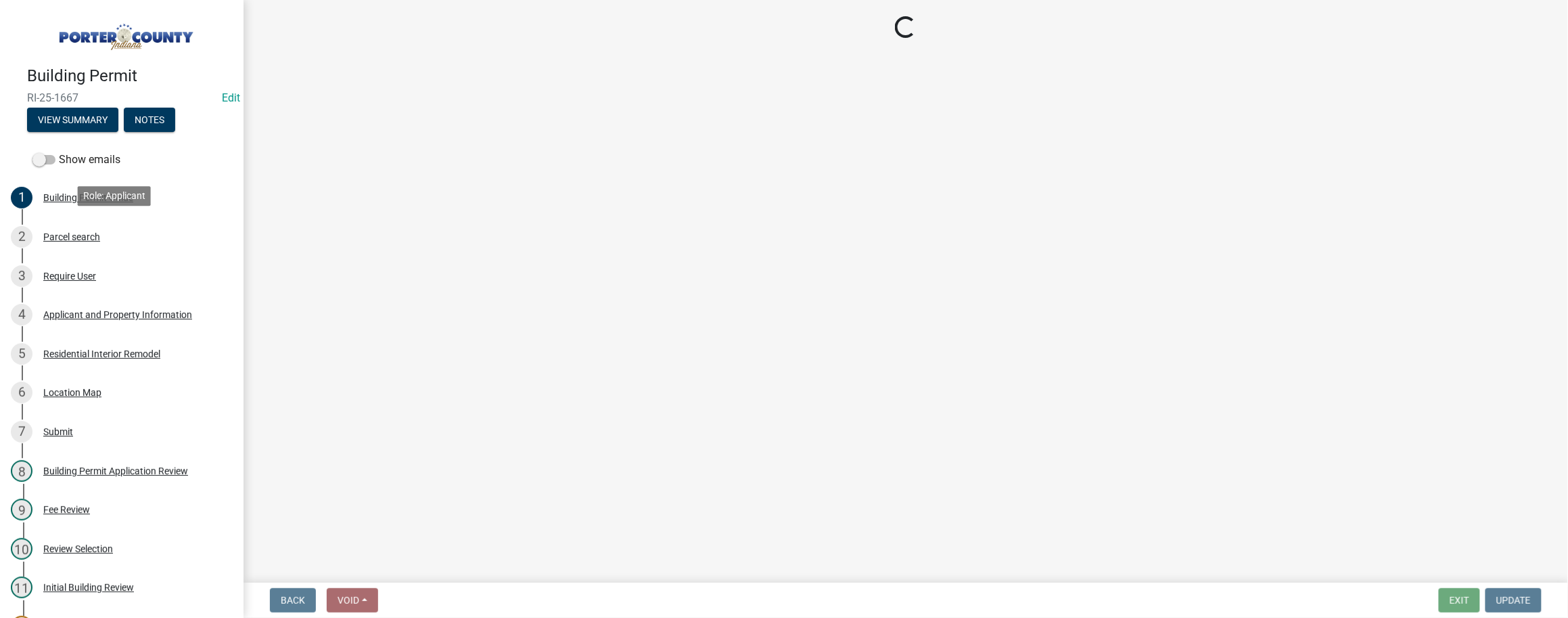
scroll to position [0, 0]
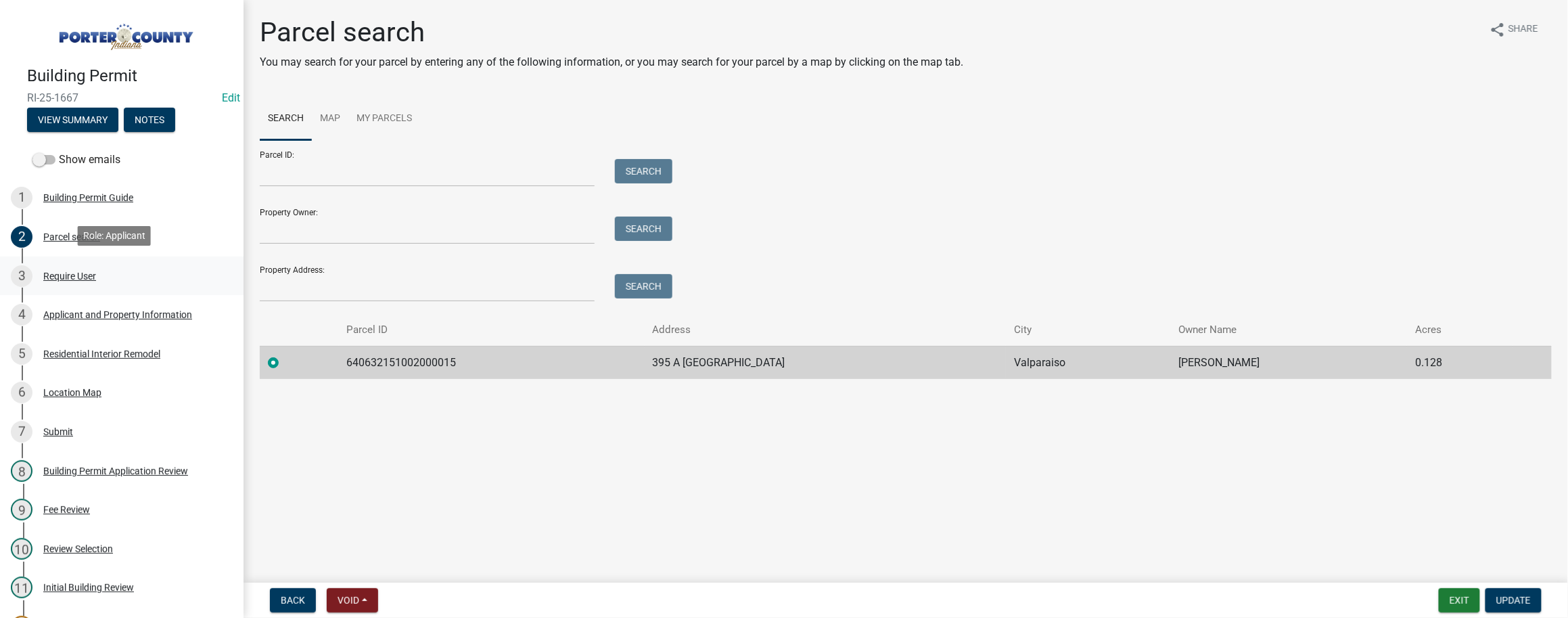
click at [66, 261] on link "3 Require User" at bounding box center [121, 276] width 243 height 40
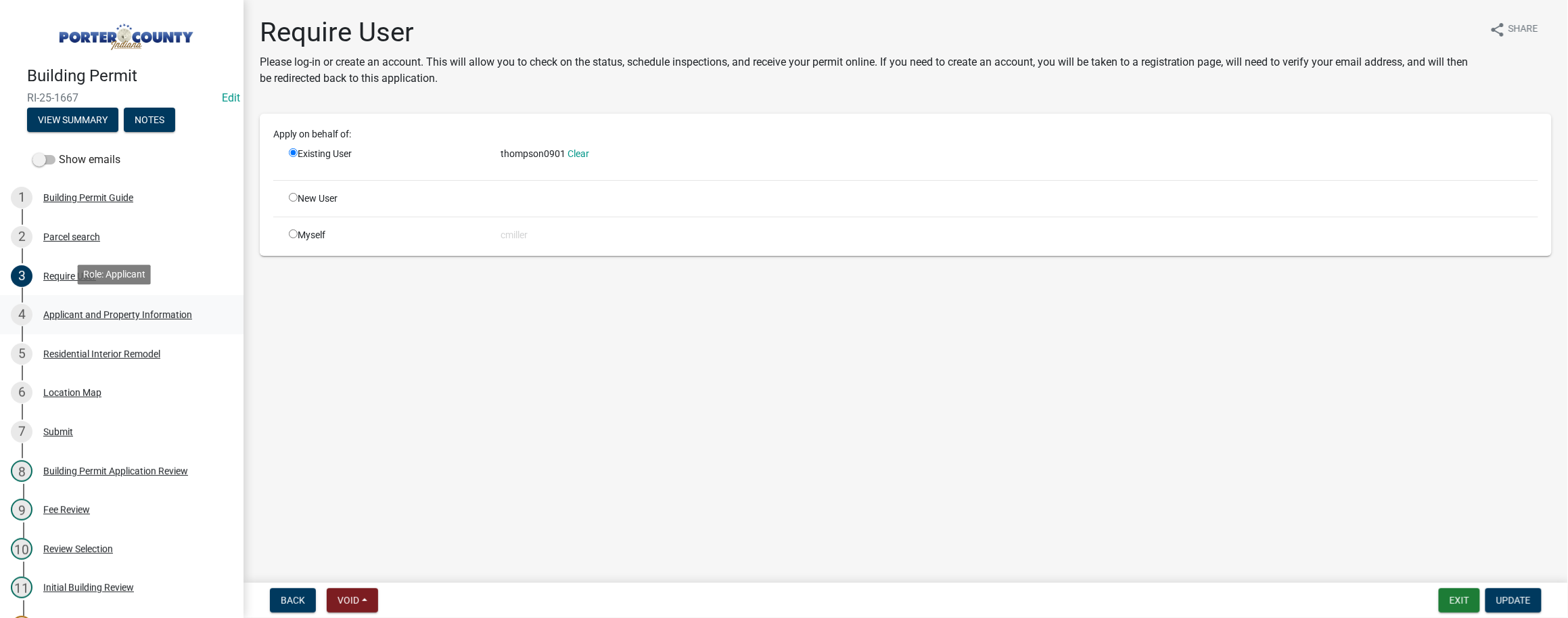
click at [83, 310] on div "Applicant and Property Information" at bounding box center [117, 315] width 148 height 10
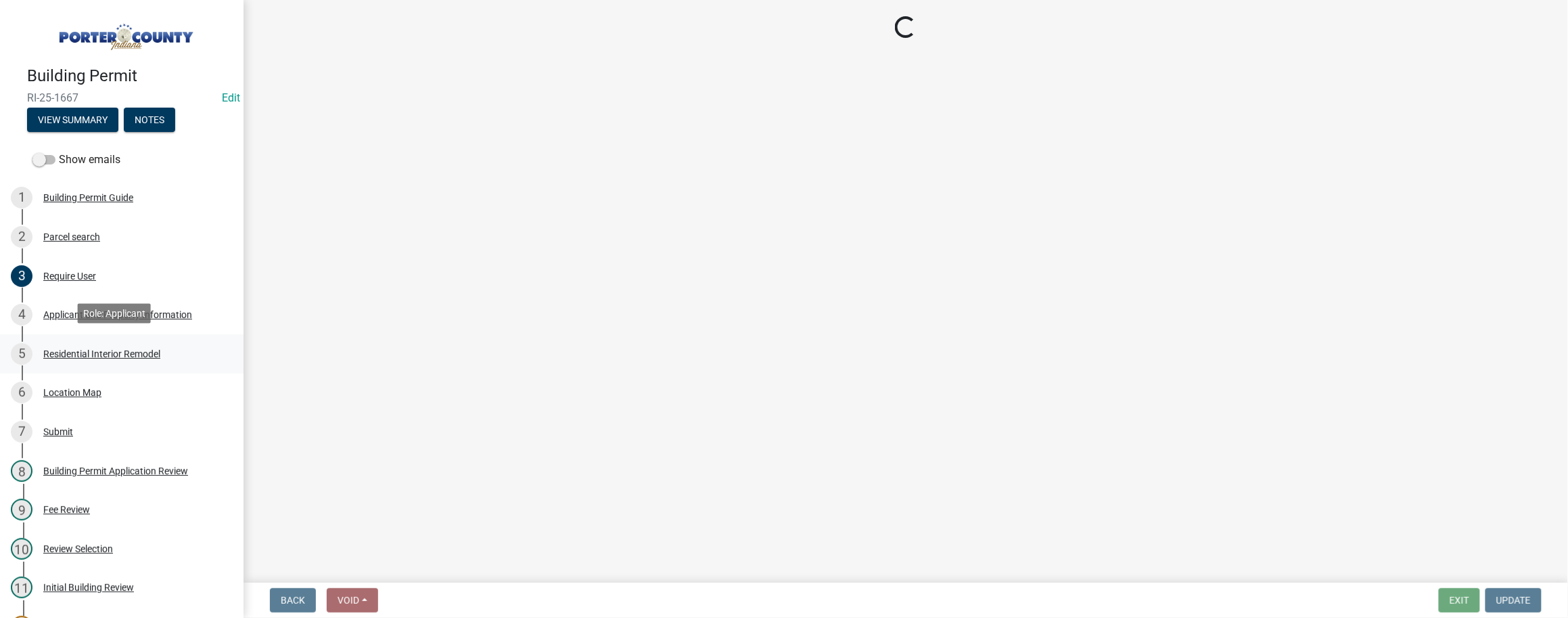
select select "3ef279d8-364d-4472-9edf-8c32643de6c0"
select select "ad46db9b-b68a-4590-8d08-f4fb10f3ead6"
select select "349f168d-d974-4bf4-9d87-84a8db4888cd"
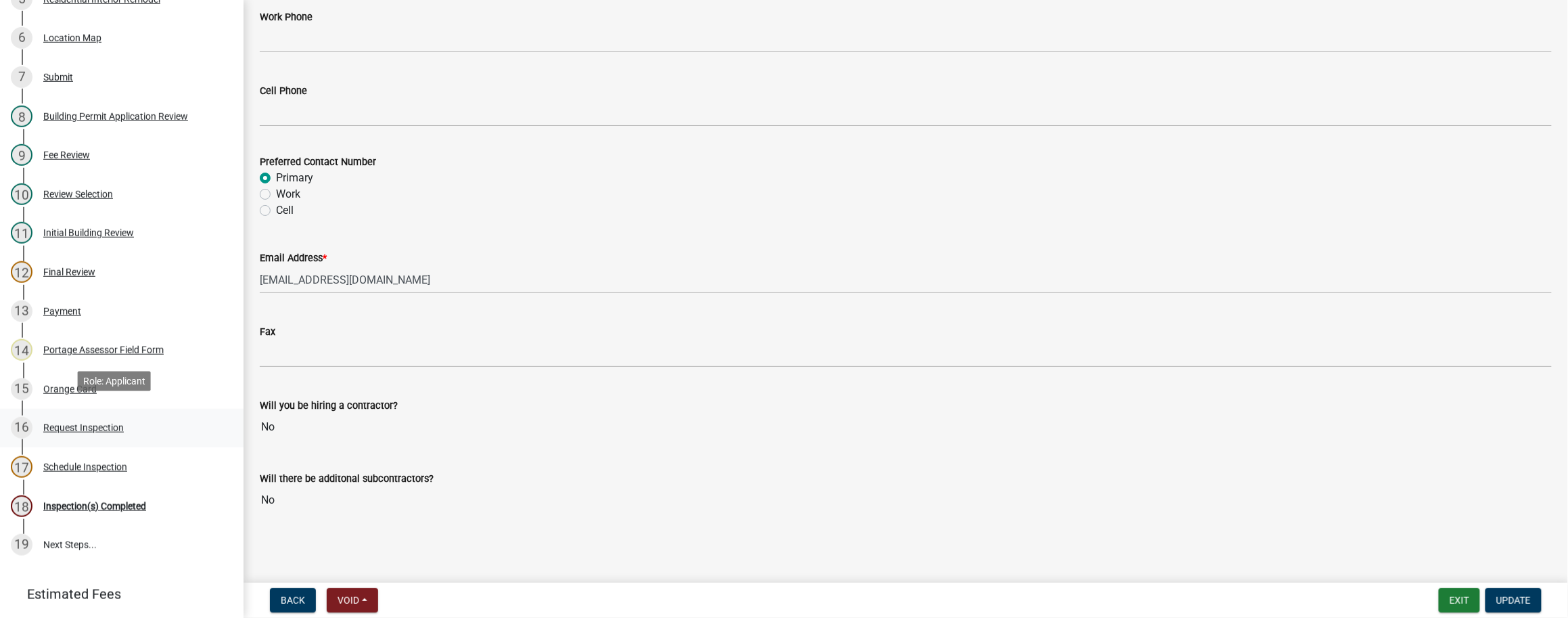
scroll to position [360, 0]
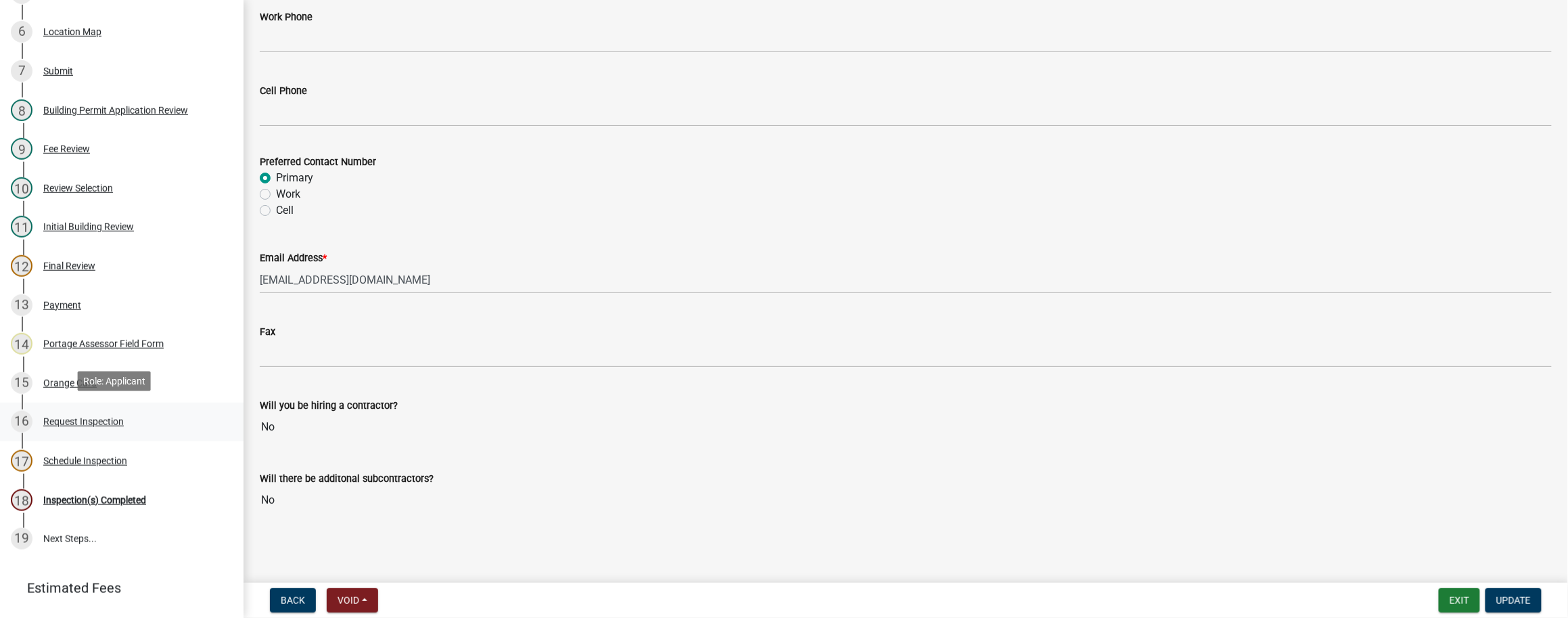
click at [96, 417] on div "Request Inspection" at bounding box center [83, 421] width 81 height 10
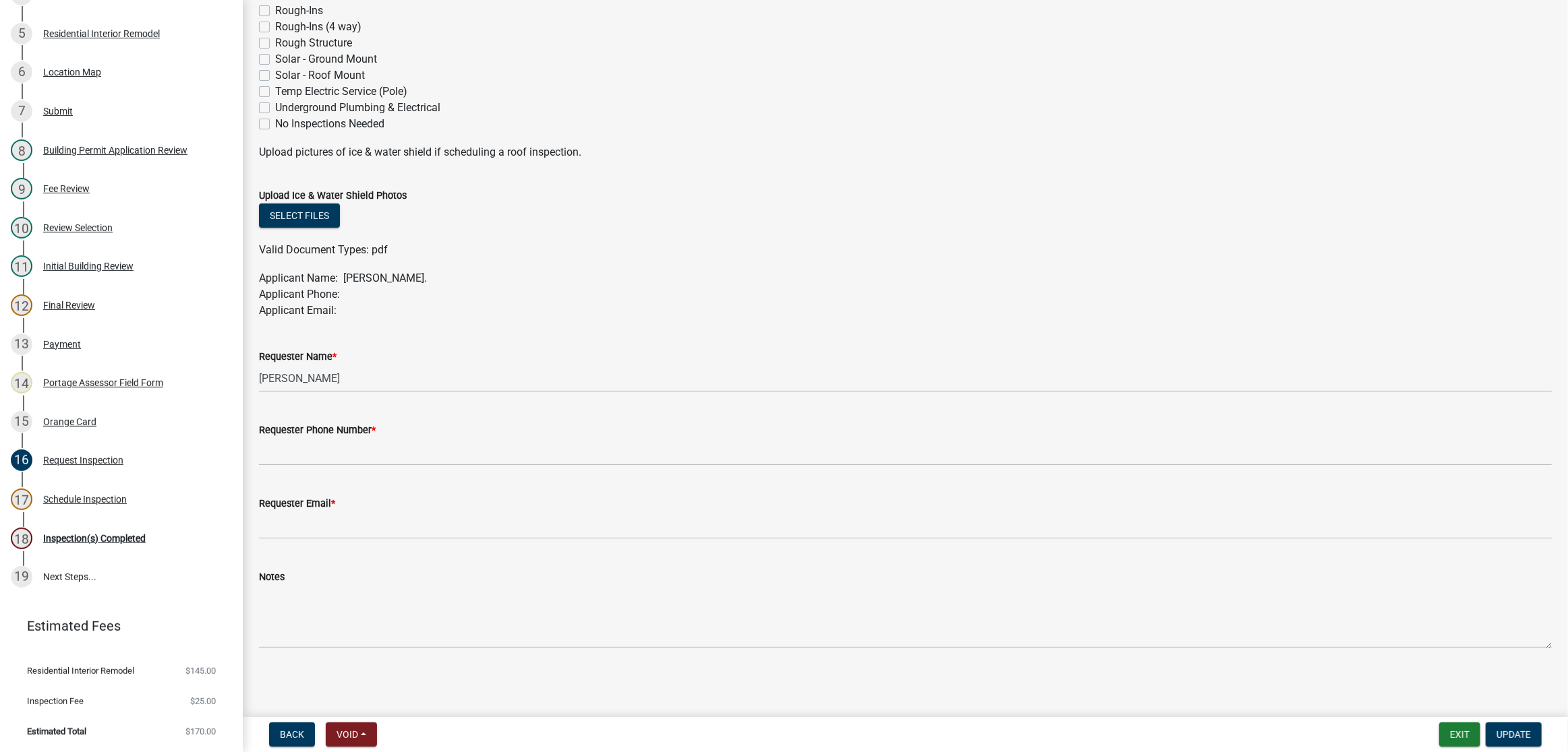
scroll to position [557, 0]
